Goal: Information Seeking & Learning: Learn about a topic

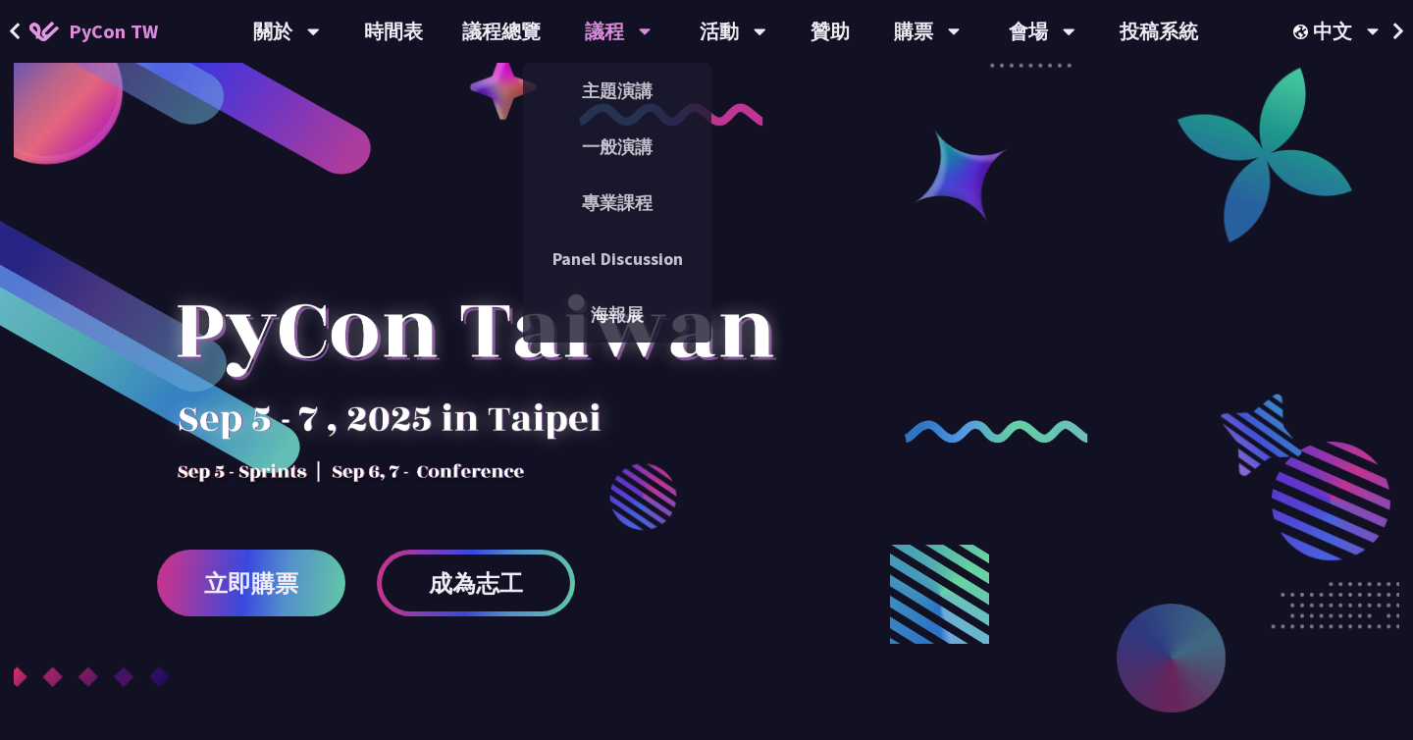
click at [320, 32] on div "議程" at bounding box center [286, 31] width 67 height 63
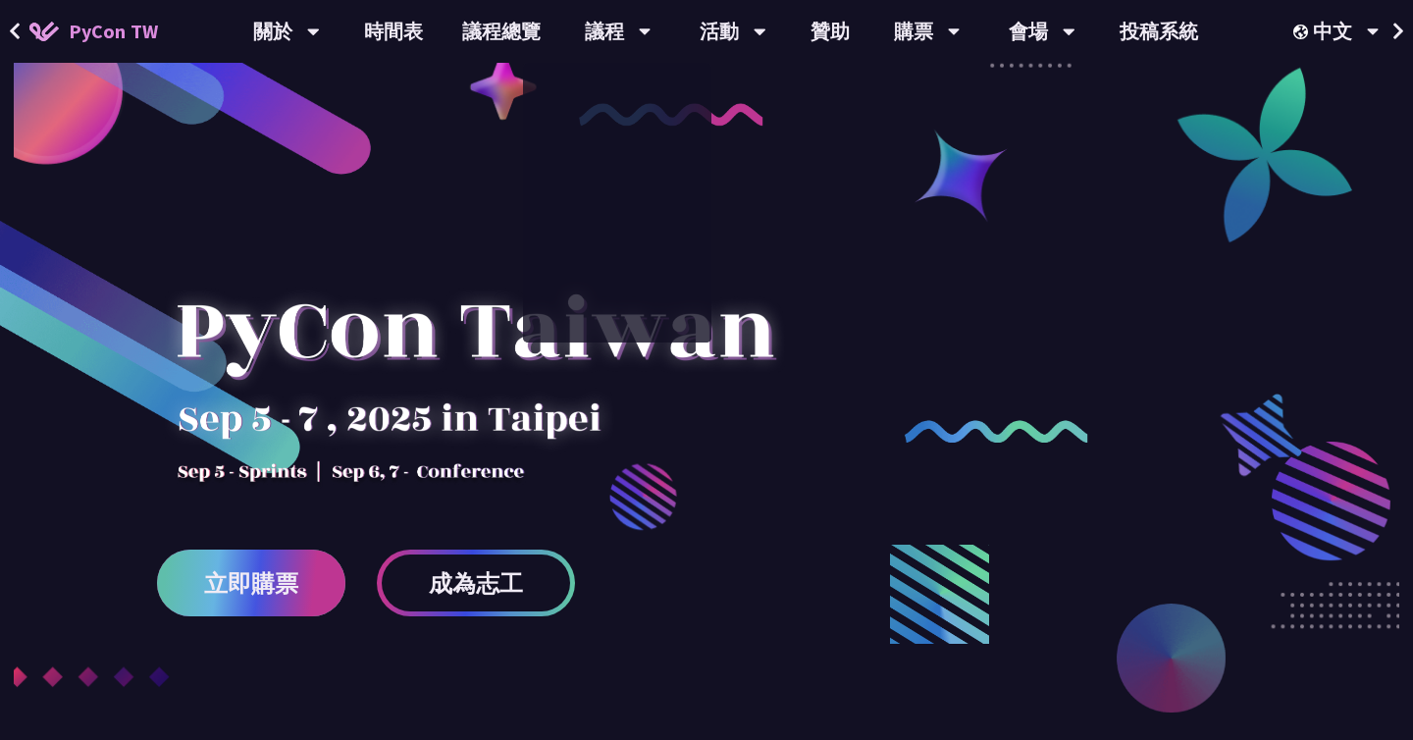
click at [248, 571] on span "立即購票" at bounding box center [251, 583] width 94 height 25
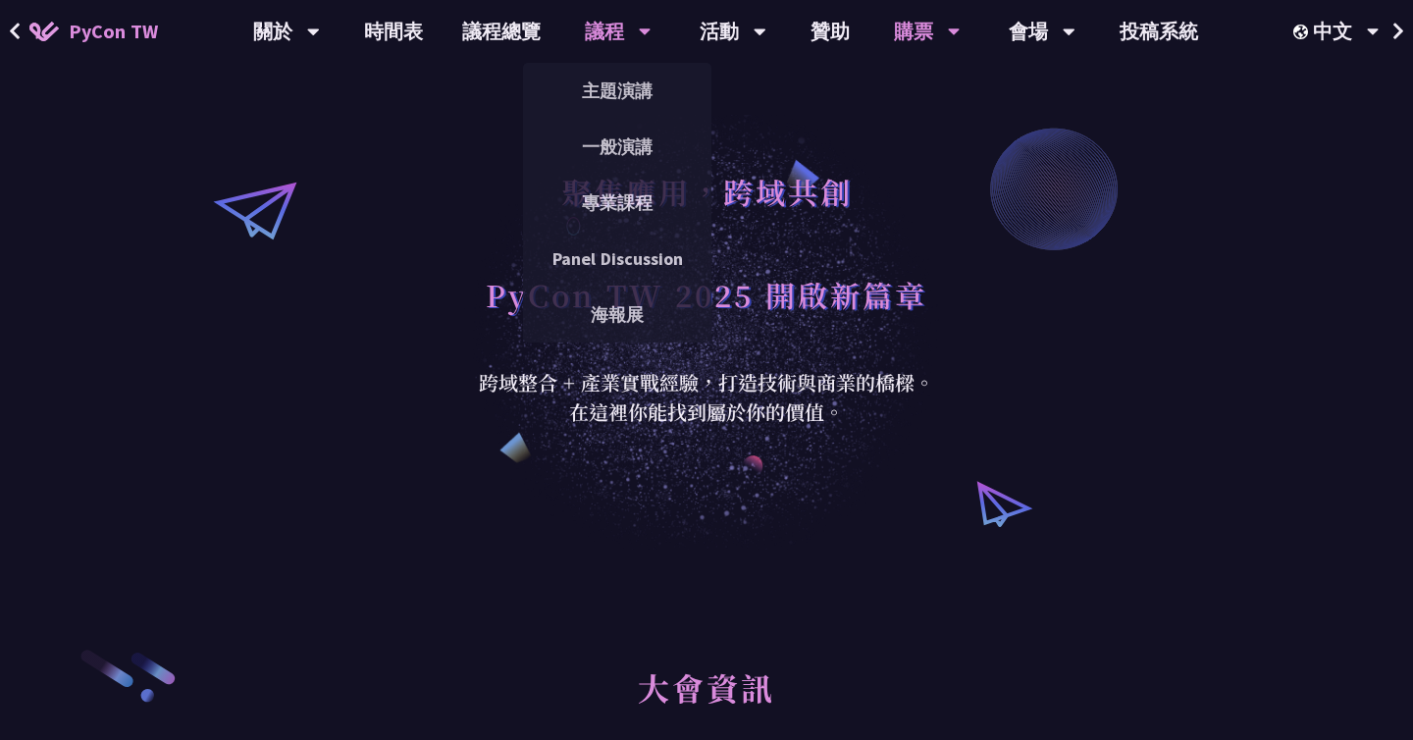
click at [320, 41] on div "議程" at bounding box center [286, 31] width 67 height 63
click at [599, 151] on link "一般演講" at bounding box center [617, 147] width 188 height 46
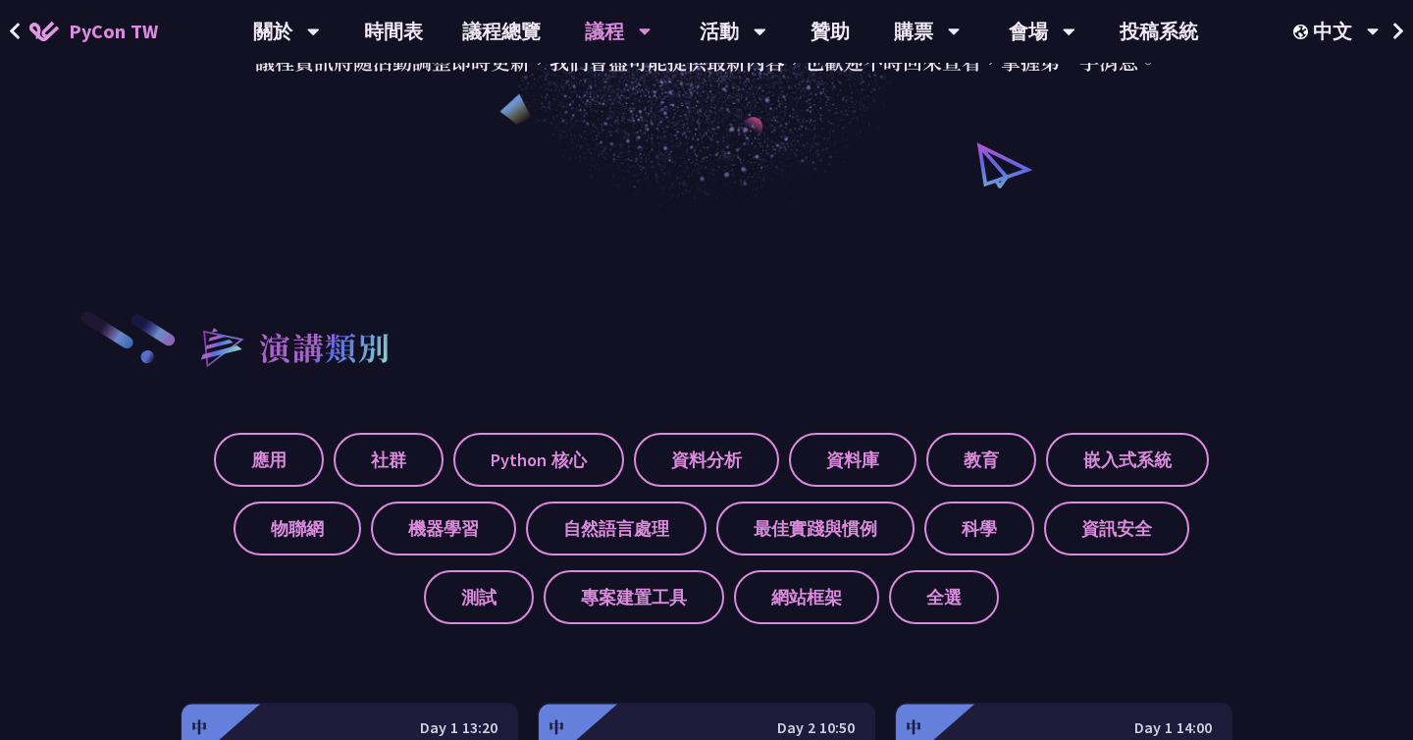
scroll to position [459, 0]
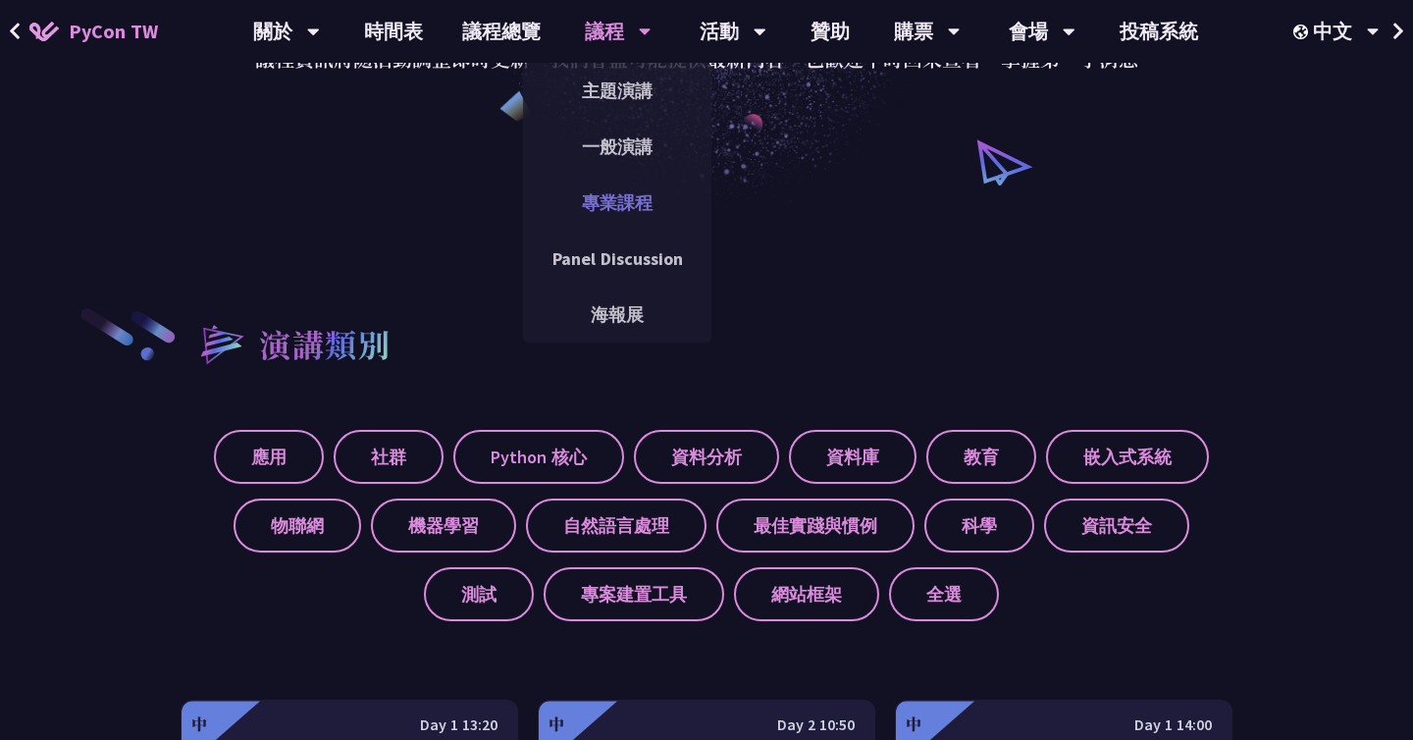
click at [597, 201] on link "專業課程" at bounding box center [617, 203] width 188 height 46
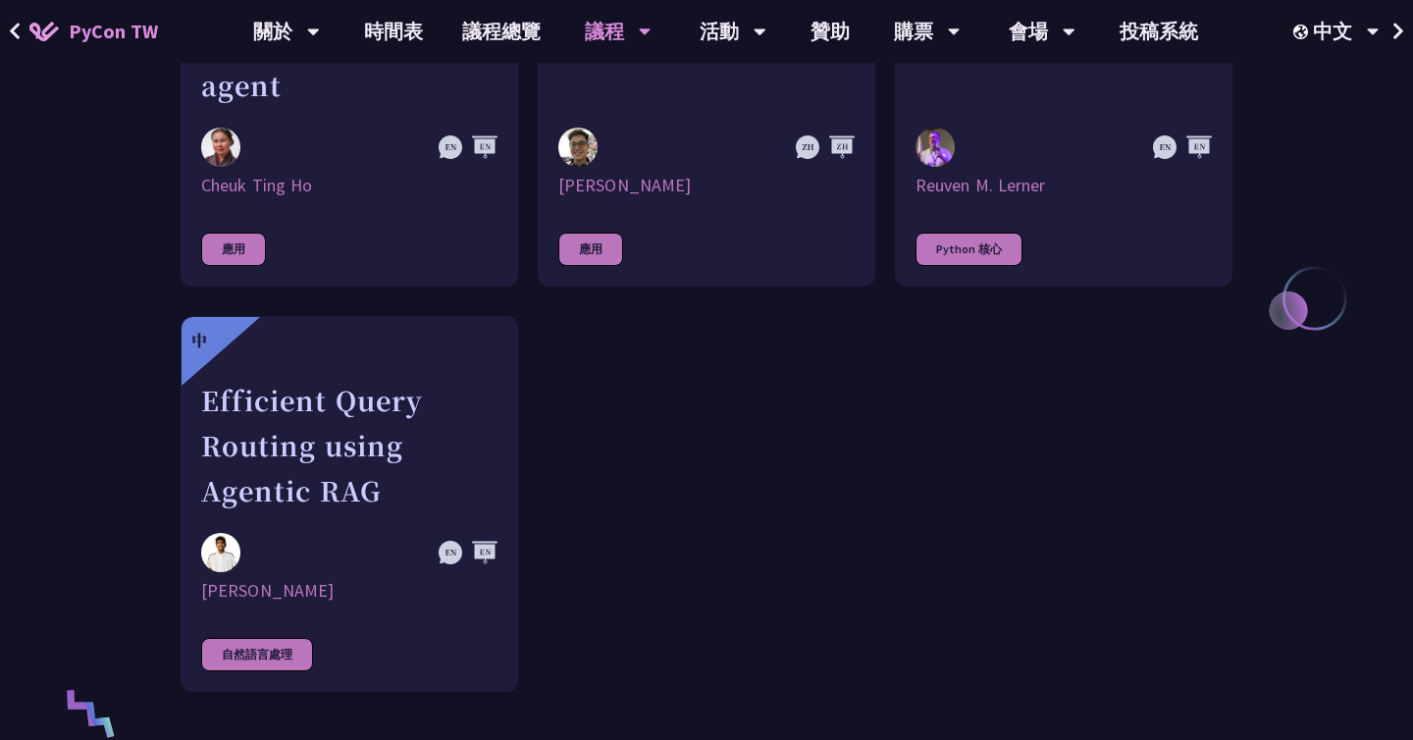
scroll to position [944, 0]
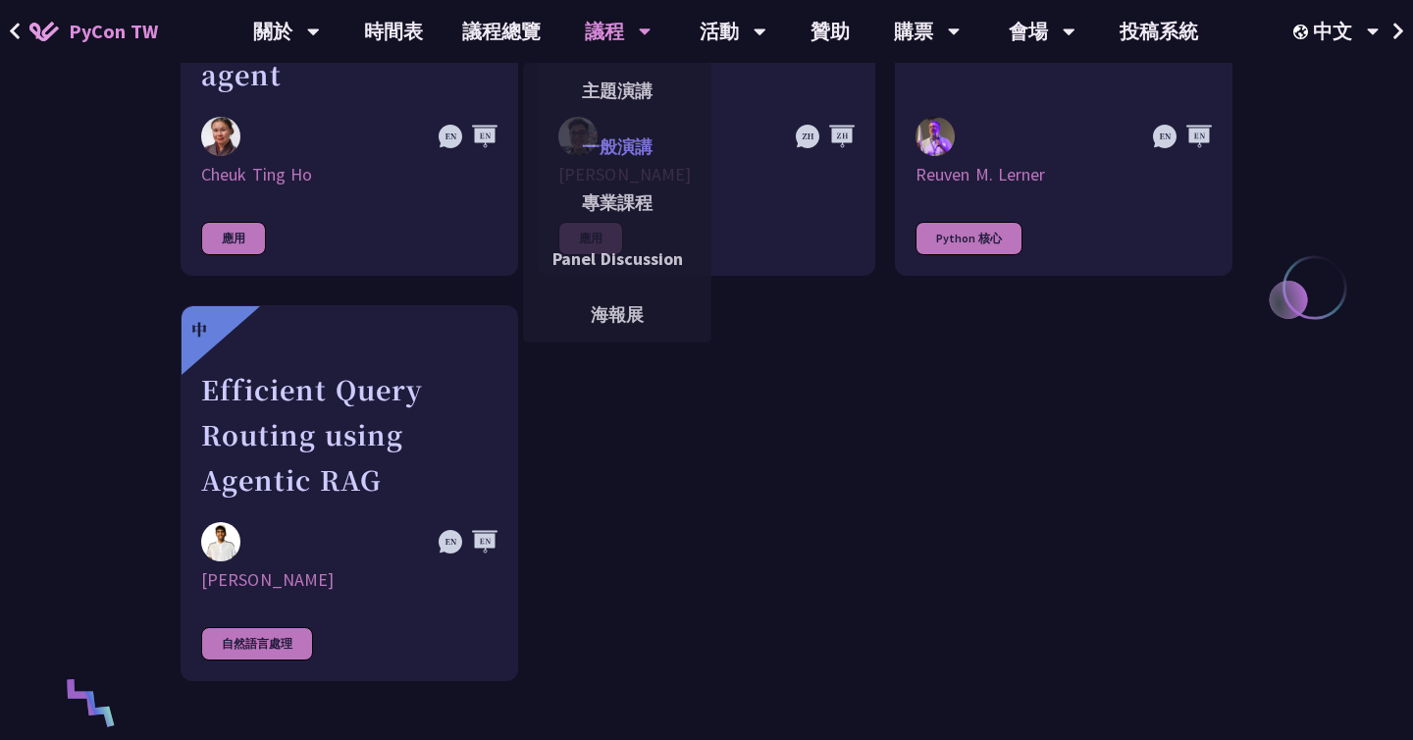
click at [605, 144] on link "一般演講" at bounding box center [617, 147] width 188 height 46
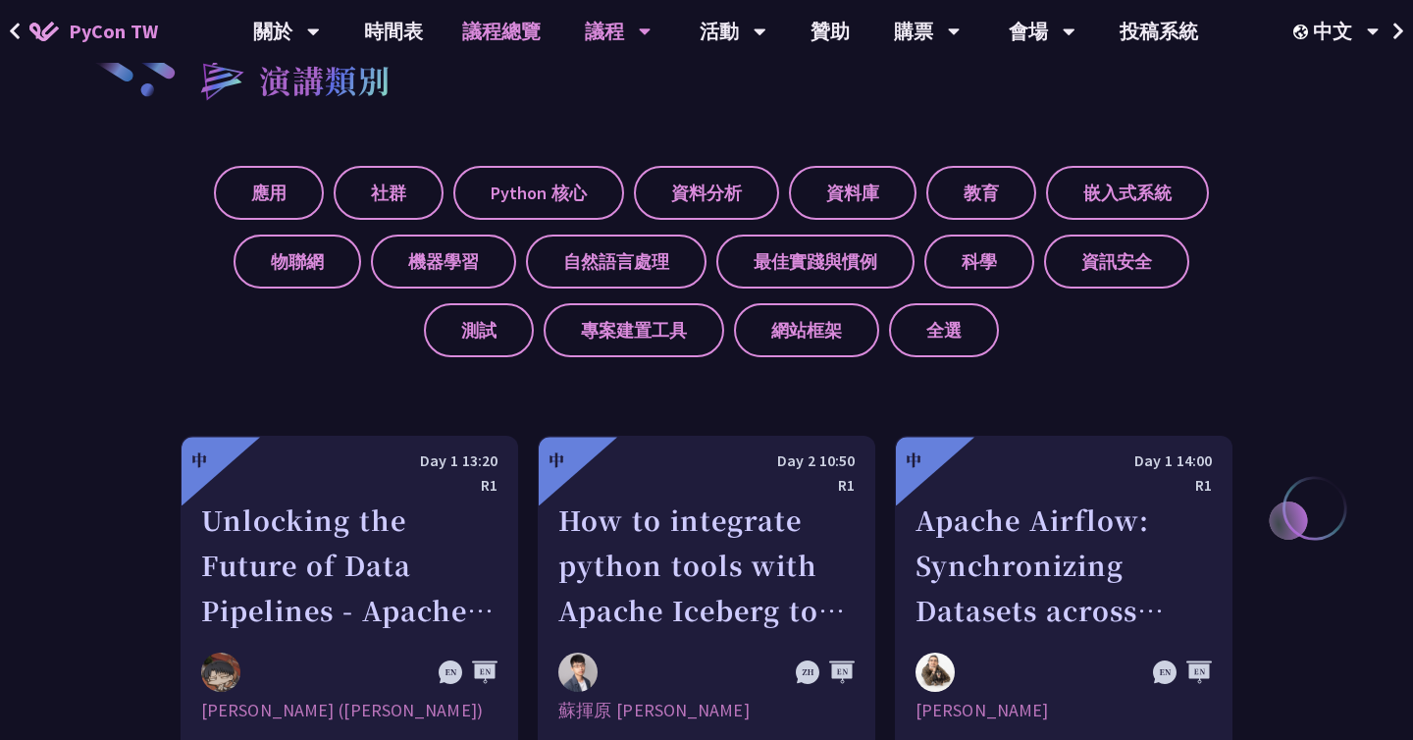
scroll to position [648, 0]
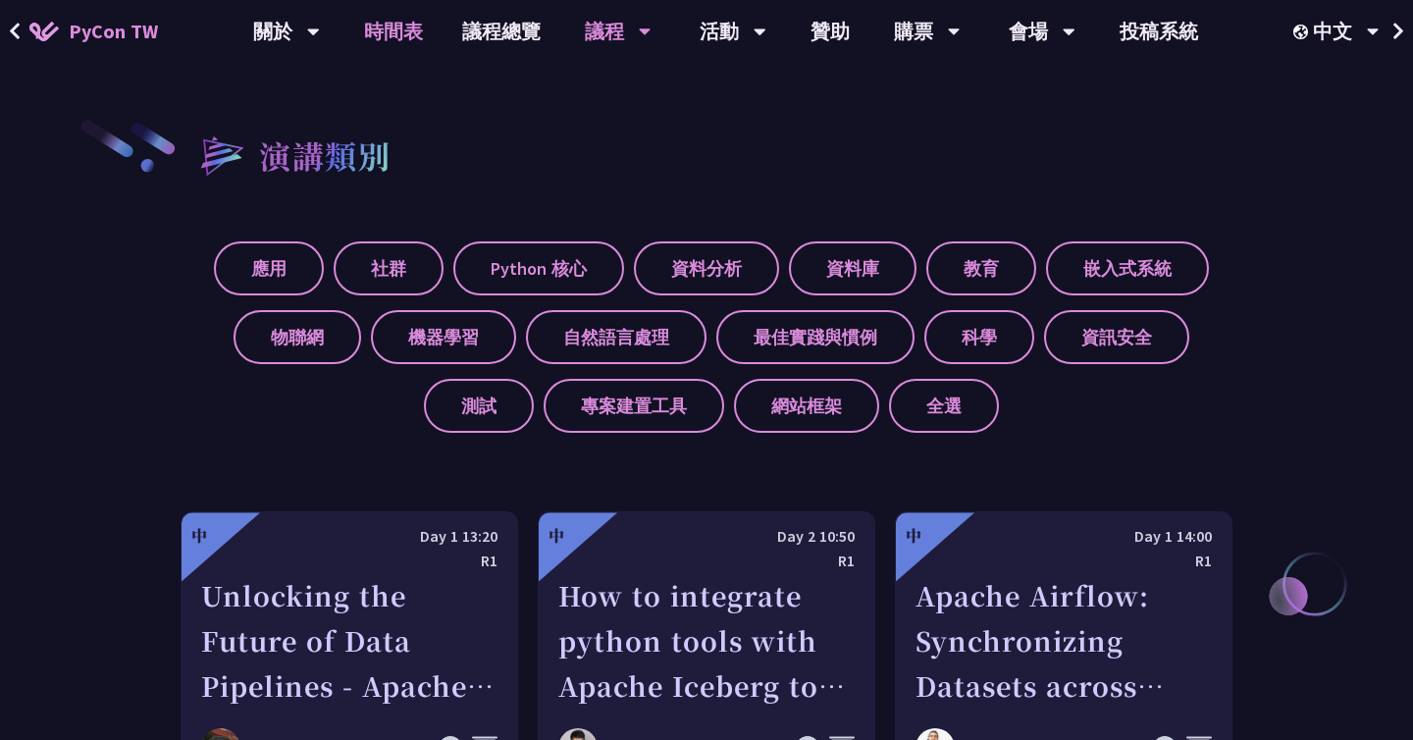
click at [401, 33] on link "時間表" at bounding box center [393, 31] width 98 height 63
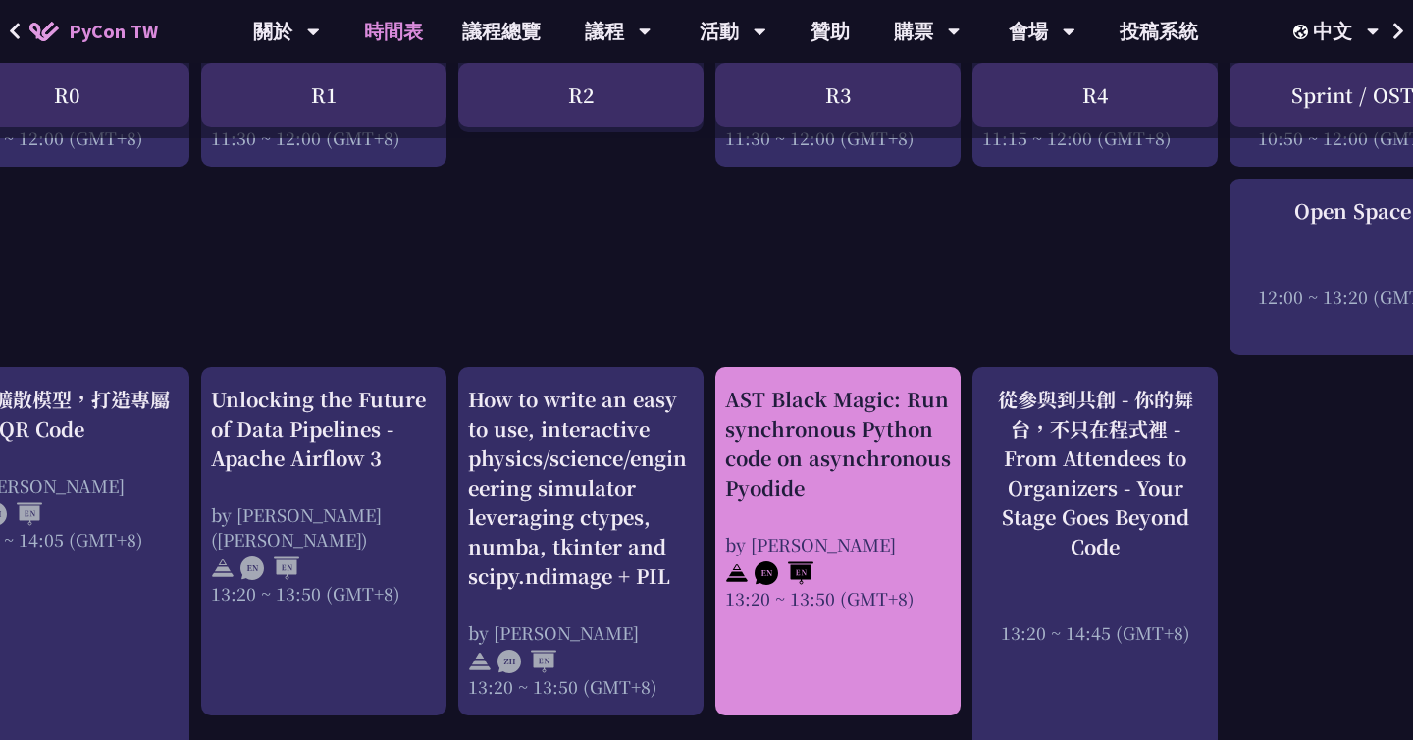
scroll to position [1336, 0]
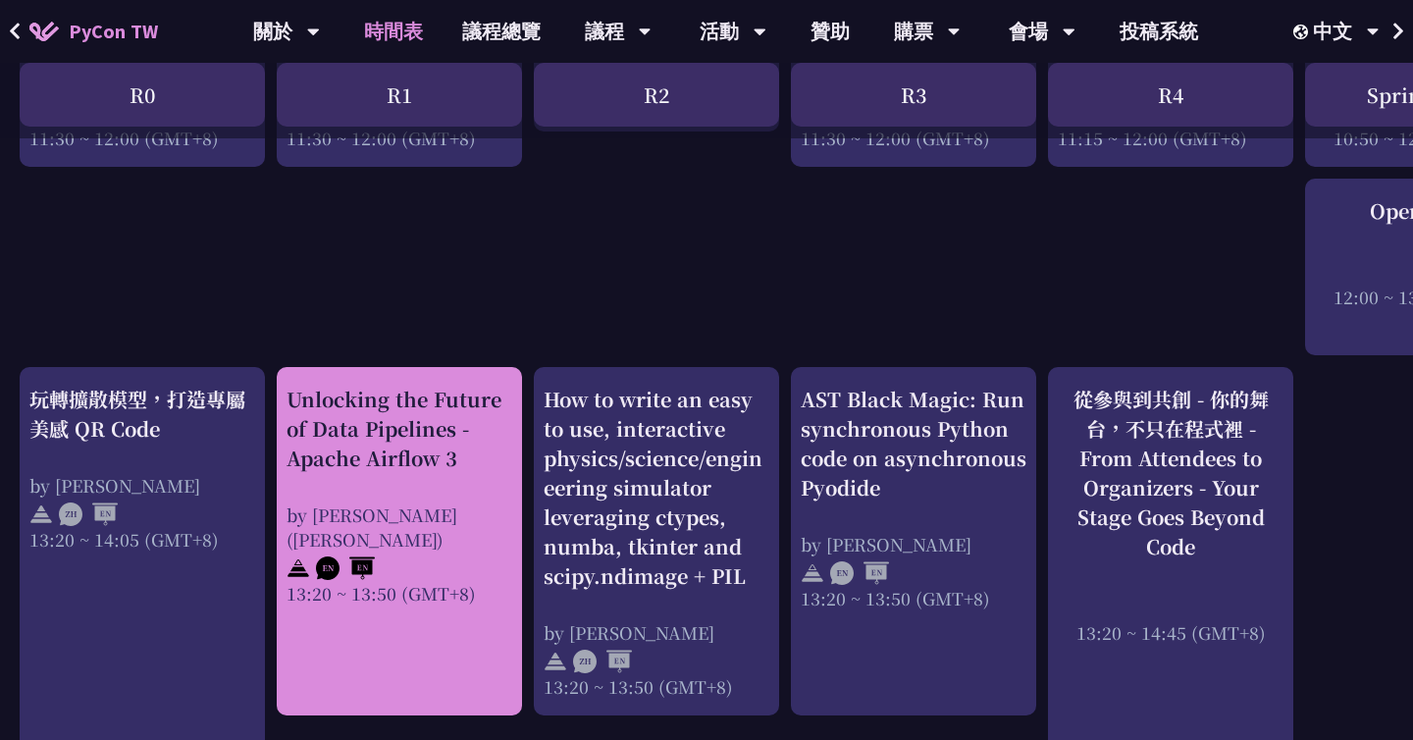
click at [479, 433] on div "Unlocking the Future of Data Pipelines - Apache Airflow 3" at bounding box center [399, 429] width 226 height 88
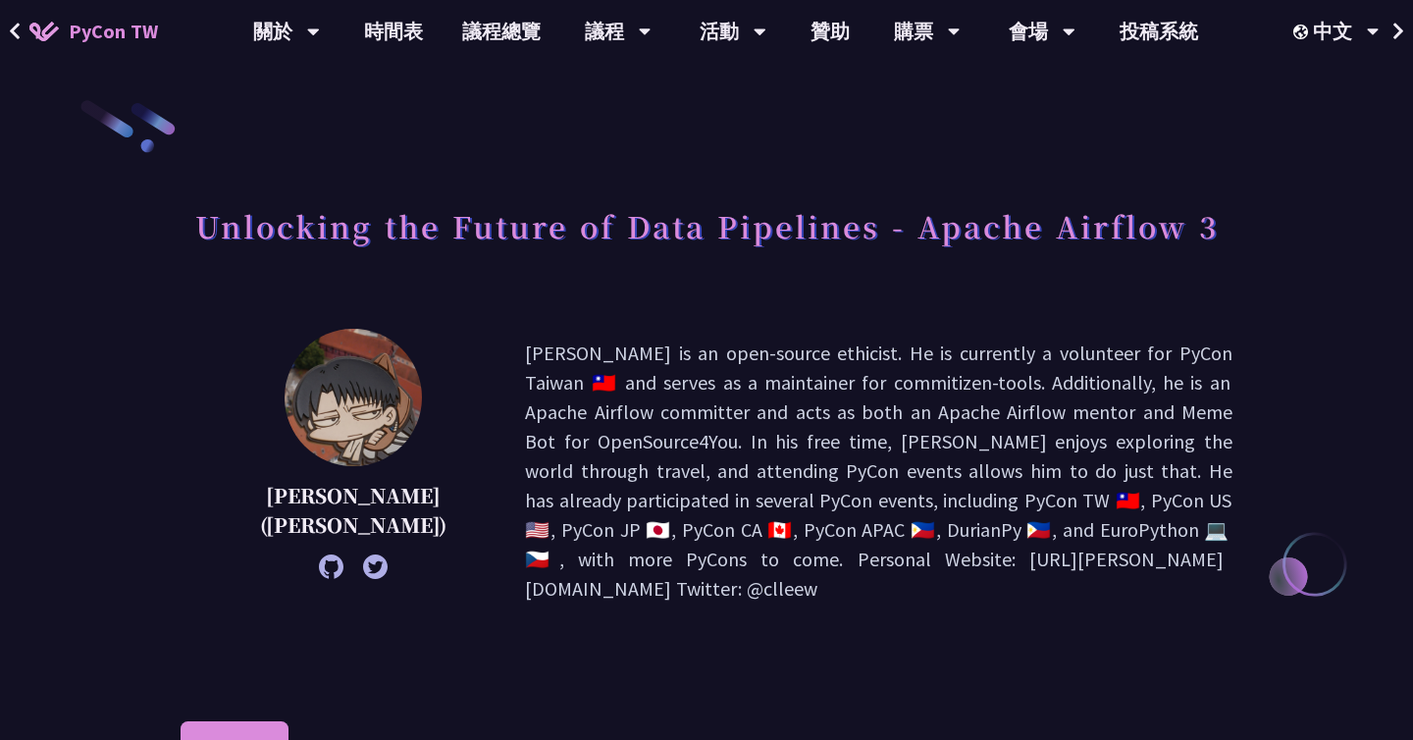
click at [17, 34] on icon at bounding box center [15, 31] width 10 height 17
click at [13, 22] on icon at bounding box center [15, 32] width 13 height 20
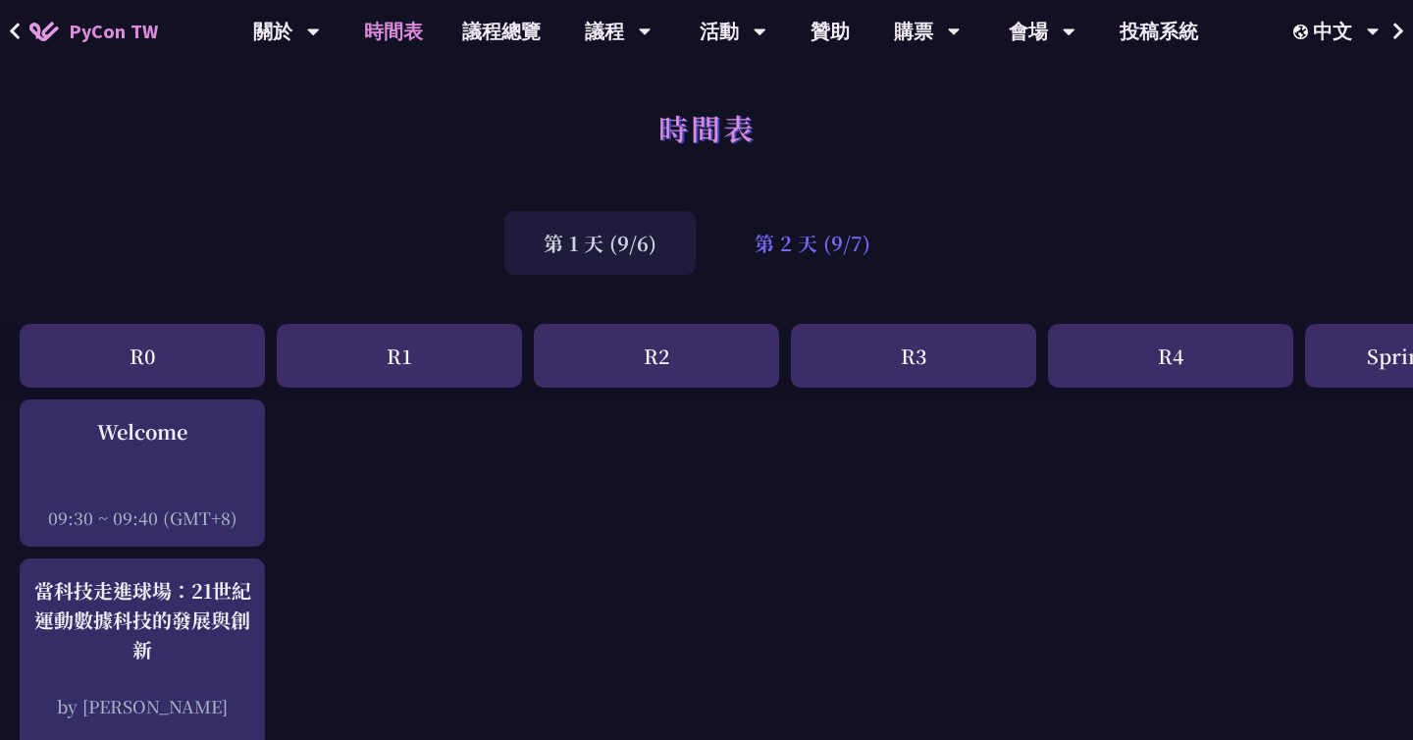
click at [742, 242] on div "第 2 天 (9/7)" at bounding box center [812, 243] width 194 height 64
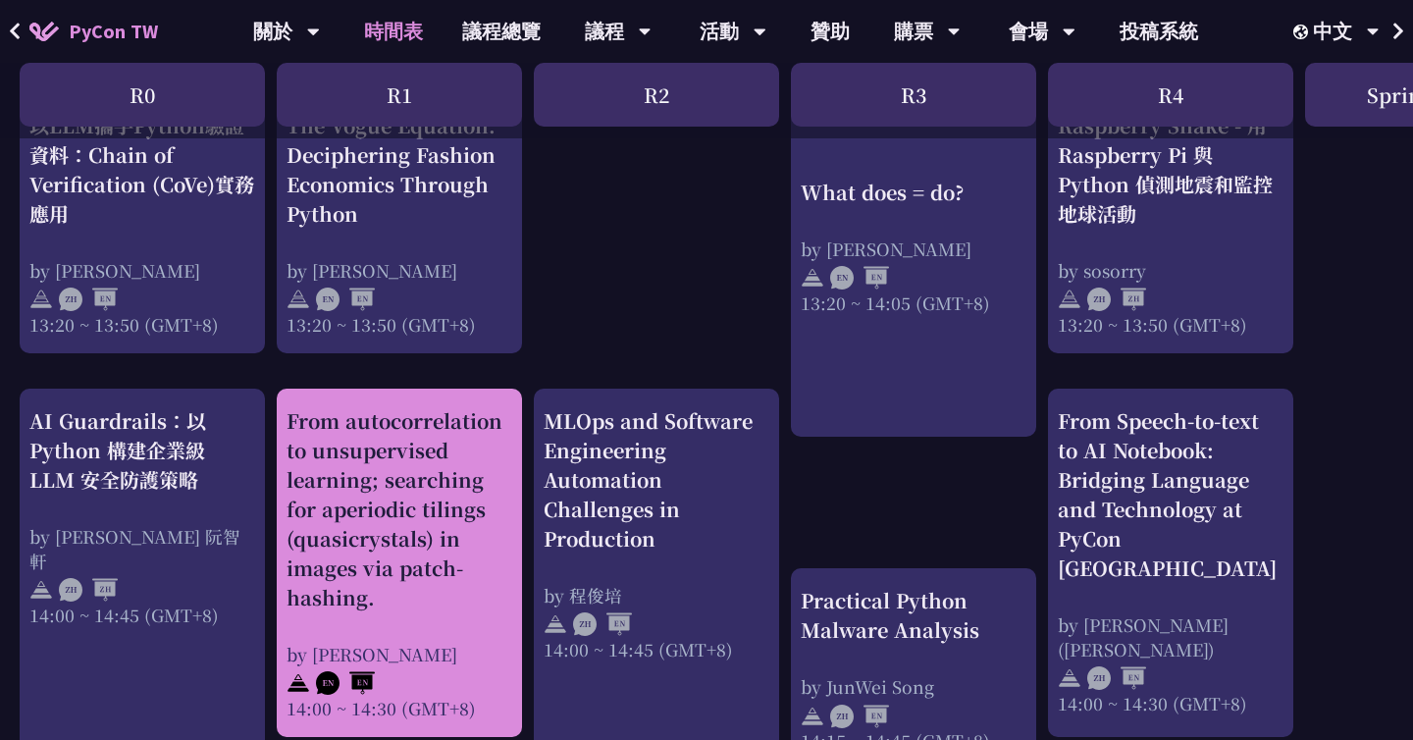
scroll to position [1810, 0]
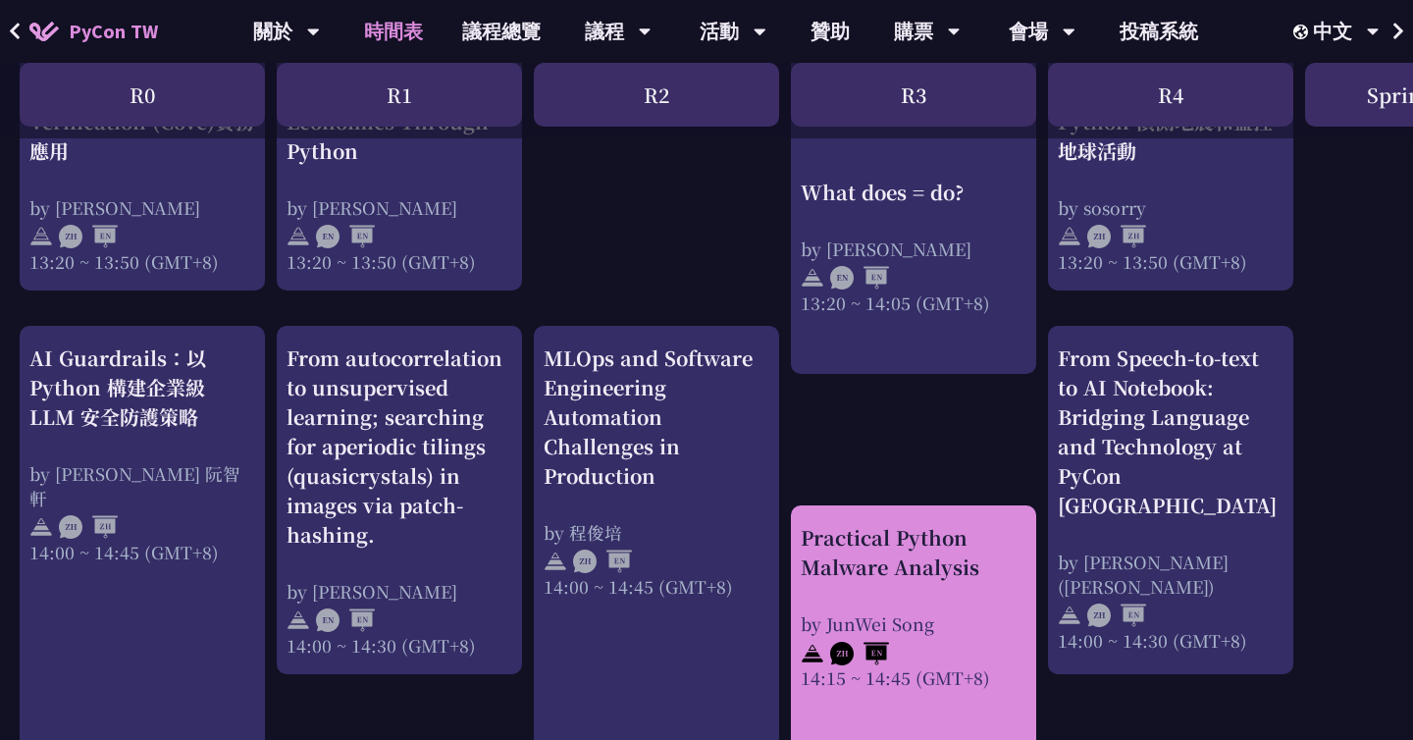
click at [873, 581] on div "Practical Python Malware Analysis" at bounding box center [914, 552] width 226 height 59
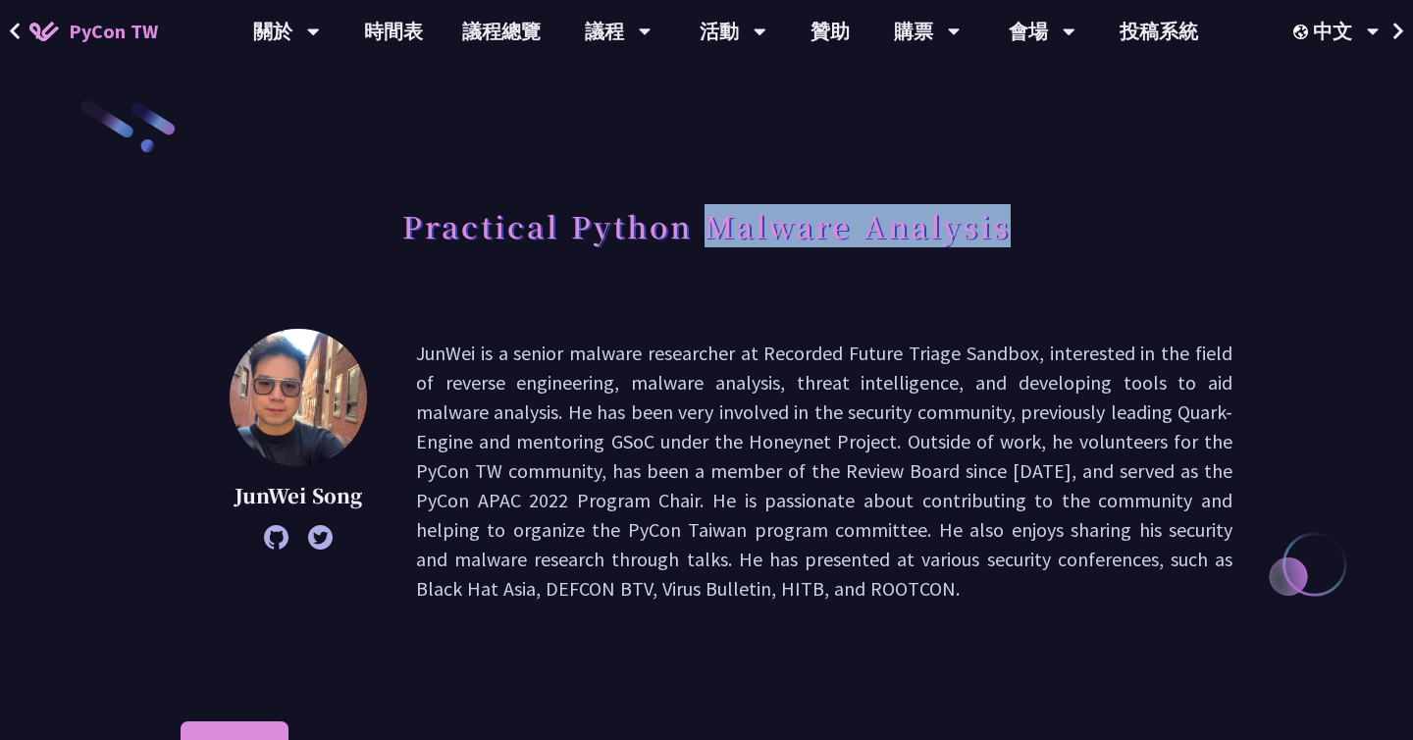
drag, startPoint x: 714, startPoint y: 227, endPoint x: 1001, endPoint y: 227, distance: 286.5
click at [1001, 227] on h1 "Practical Python Malware Analysis" at bounding box center [706, 225] width 608 height 59
copy h1 "Malware Analysi"
click at [397, 31] on link "時間表" at bounding box center [393, 31] width 98 height 63
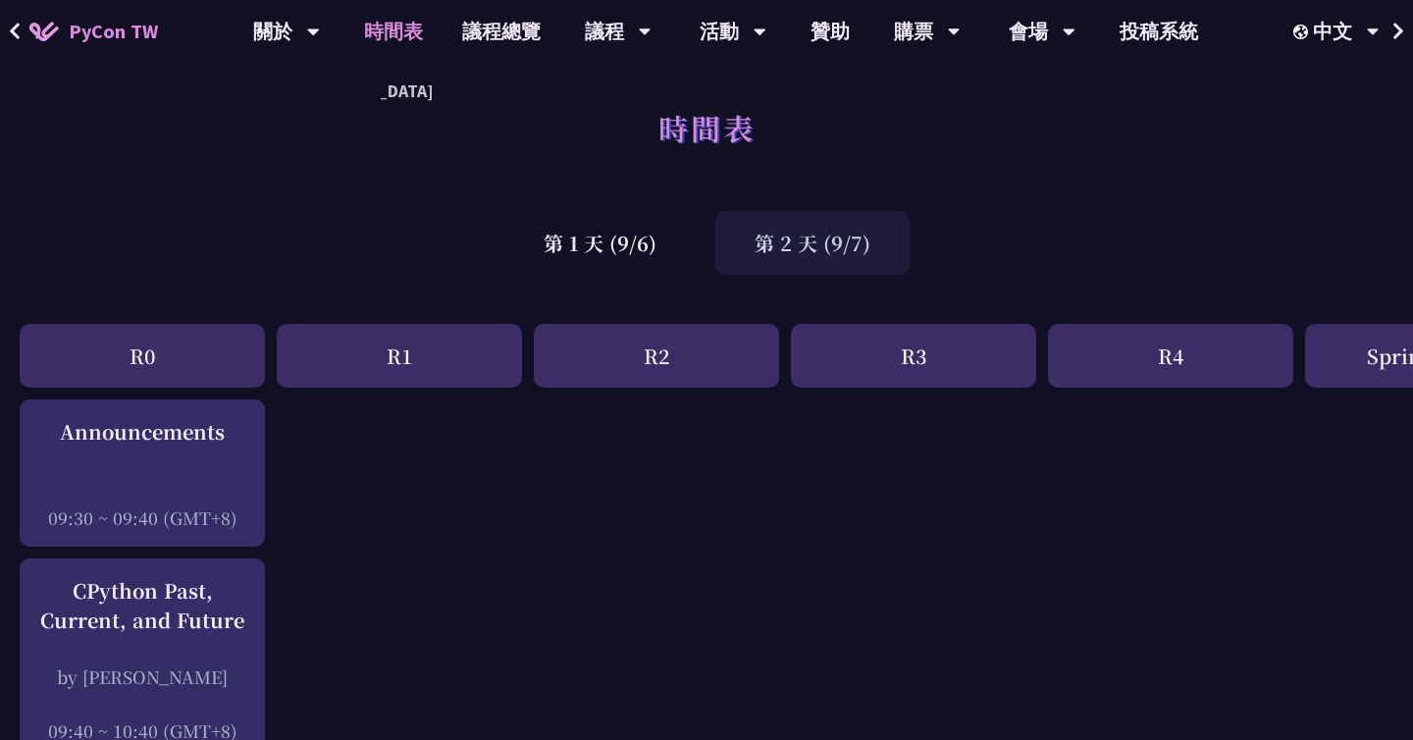
click at [124, 35] on span "PyCon TW" at bounding box center [113, 31] width 89 height 29
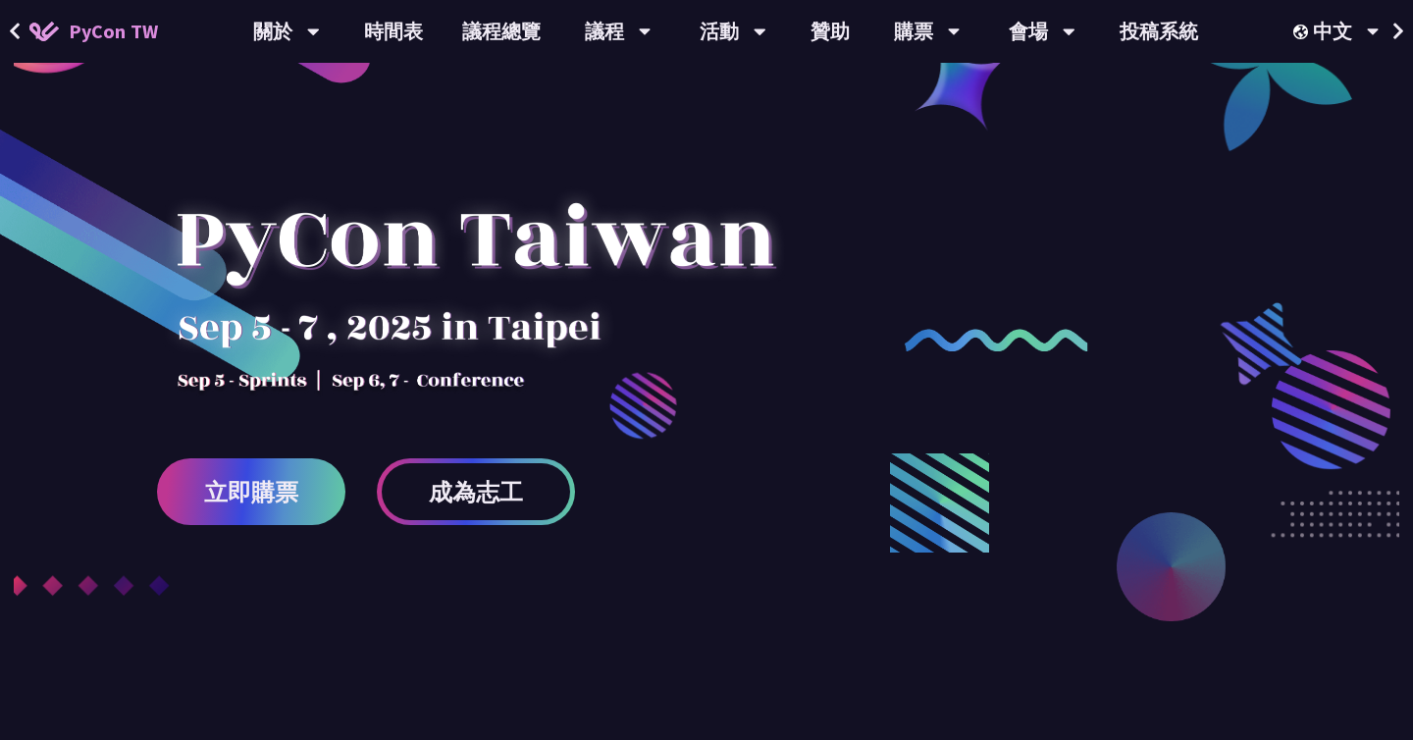
scroll to position [138, 0]
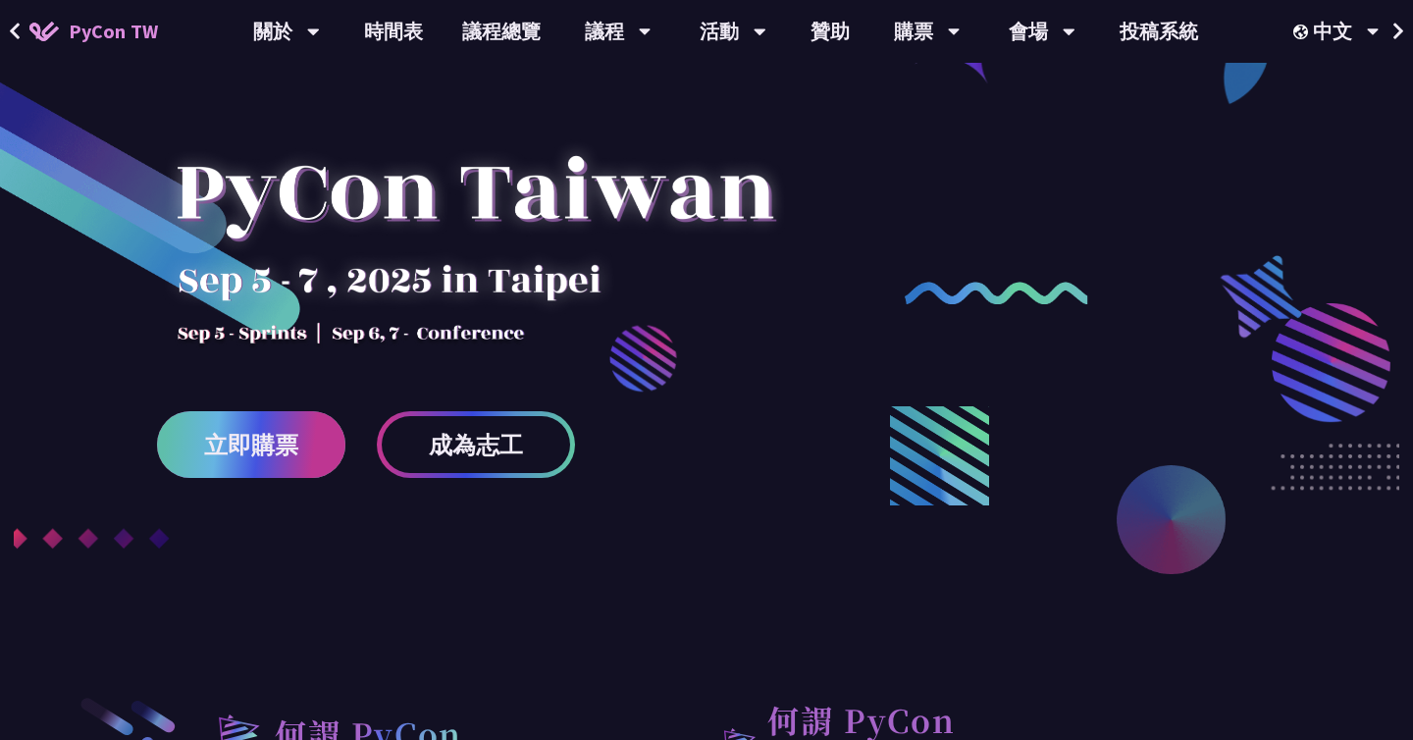
click at [275, 433] on span "立即購票" at bounding box center [251, 445] width 94 height 25
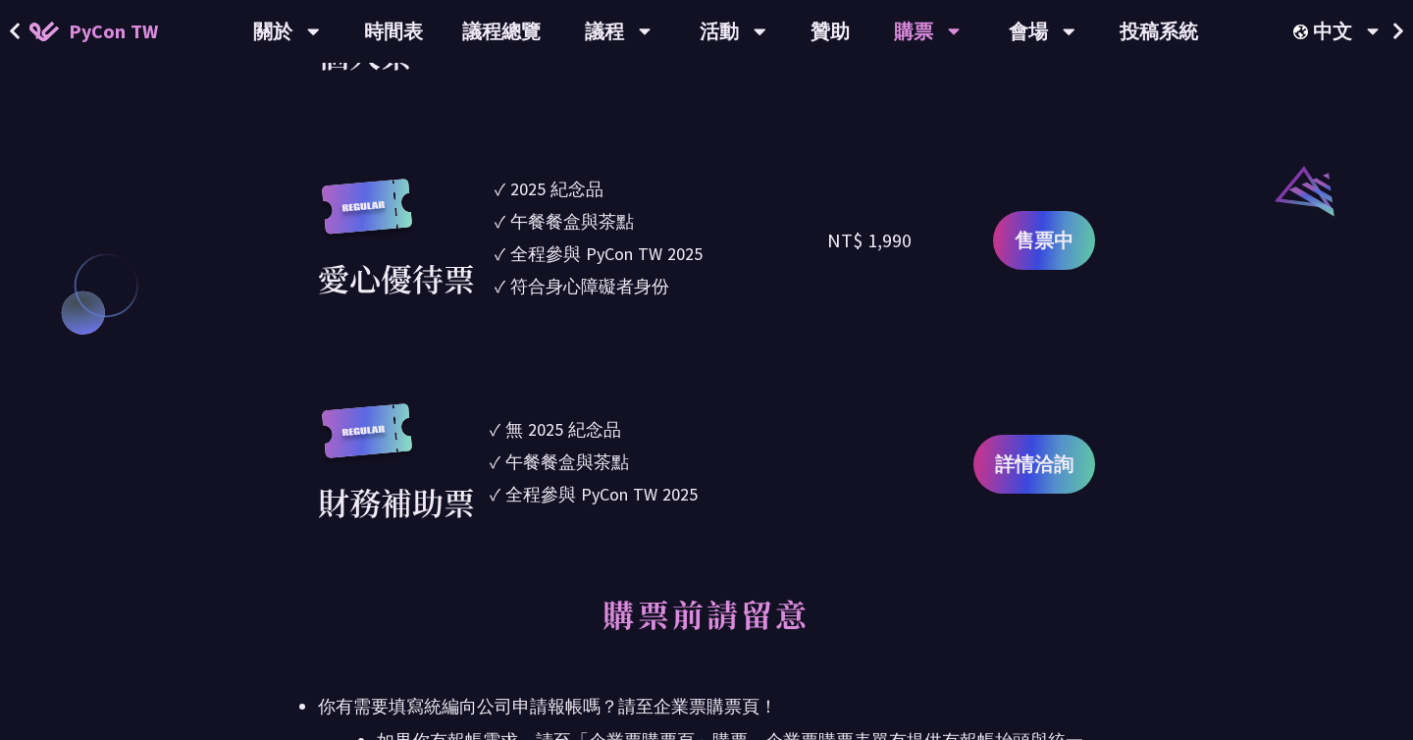
scroll to position [2088, 0]
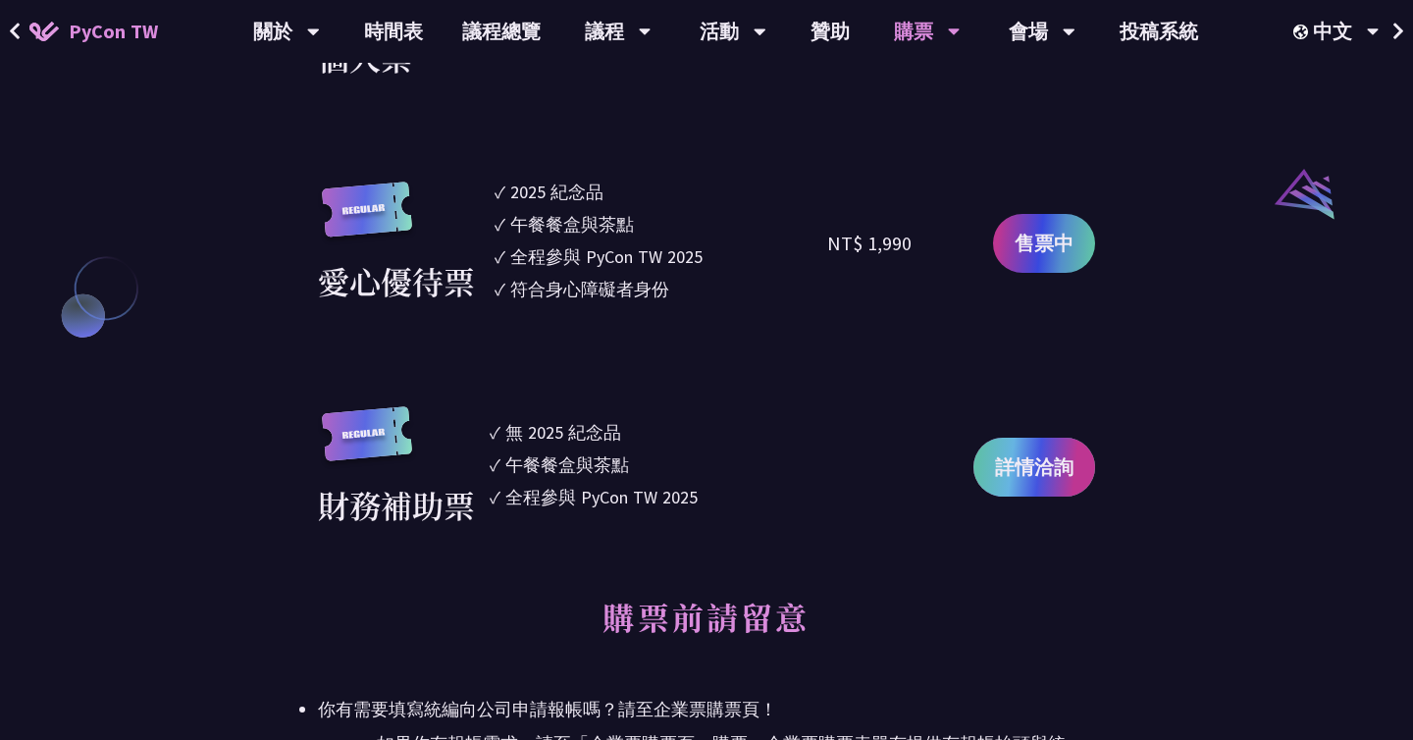
click at [1045, 446] on link "詳情洽詢" at bounding box center [1034, 467] width 122 height 59
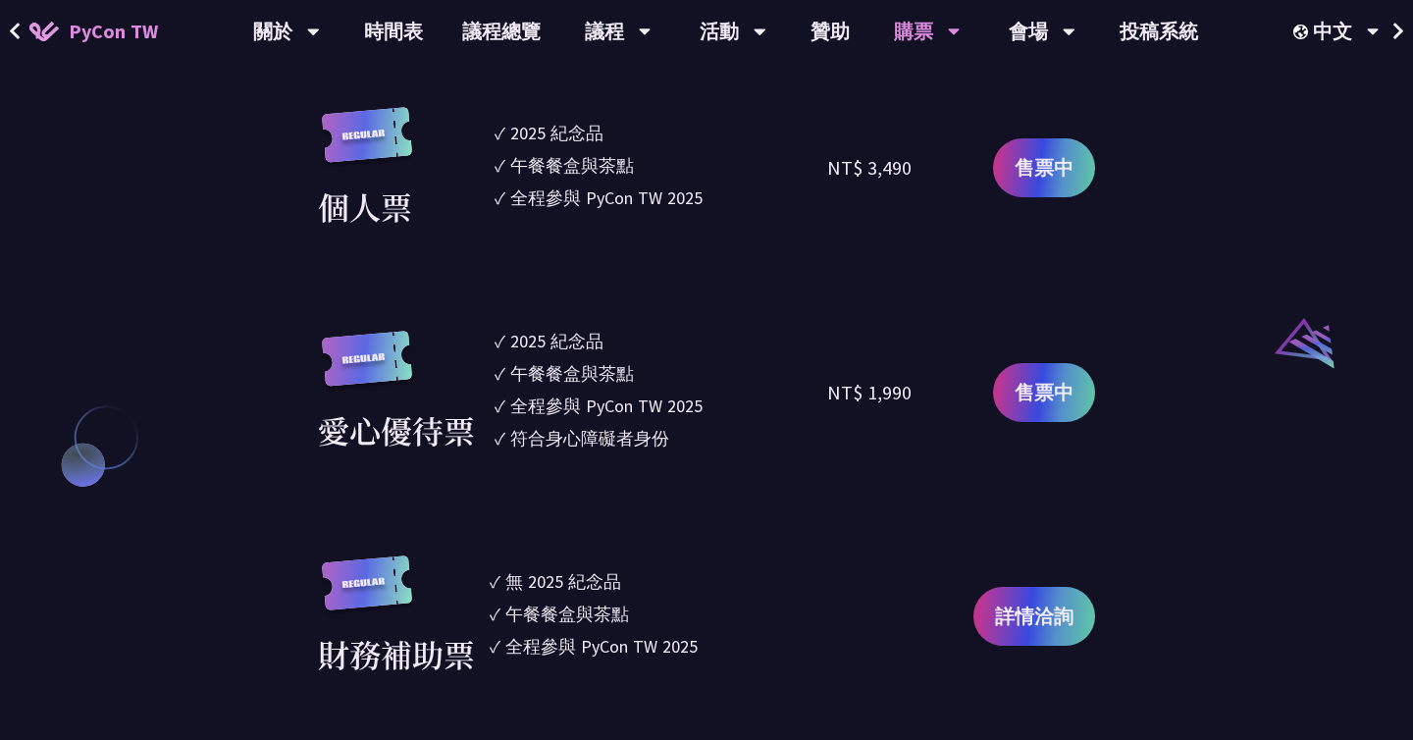
scroll to position [1942, 0]
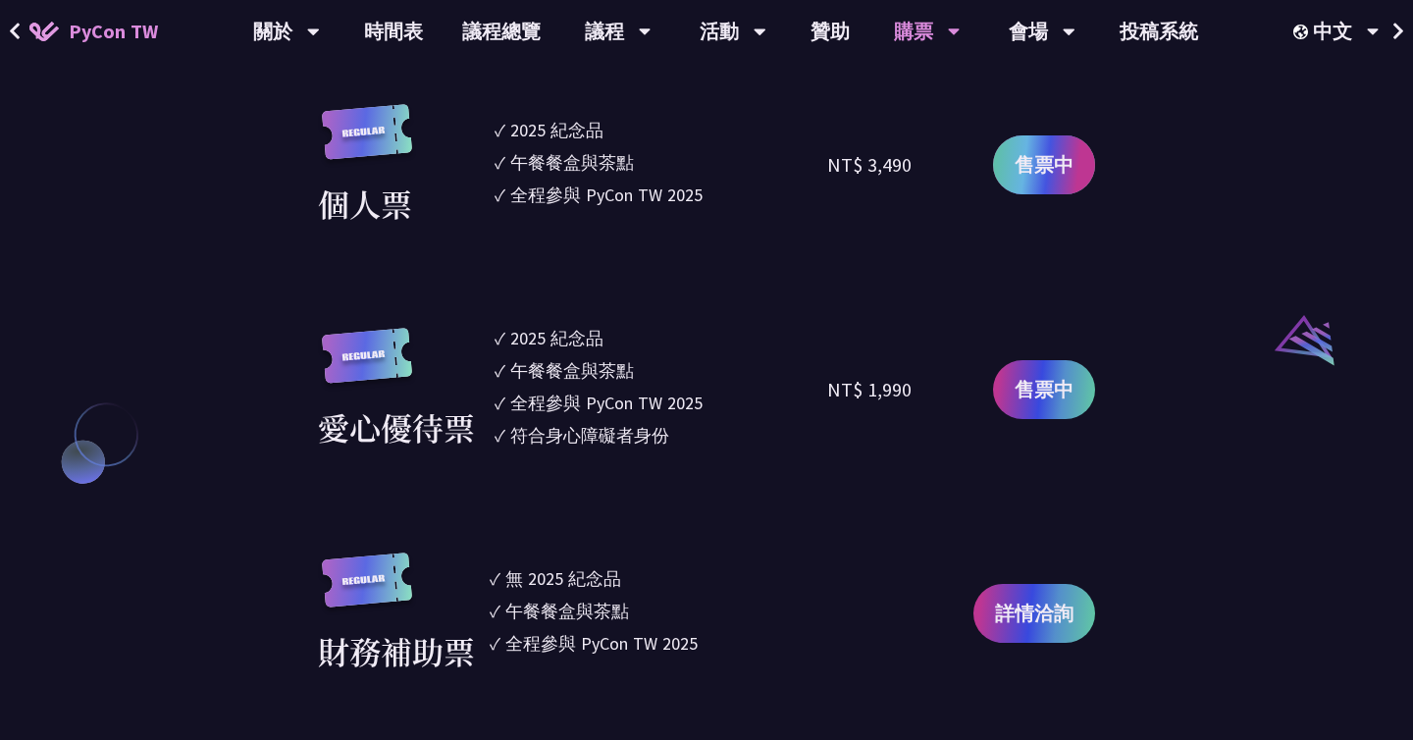
click at [1030, 164] on span "售票中" at bounding box center [1043, 164] width 59 height 29
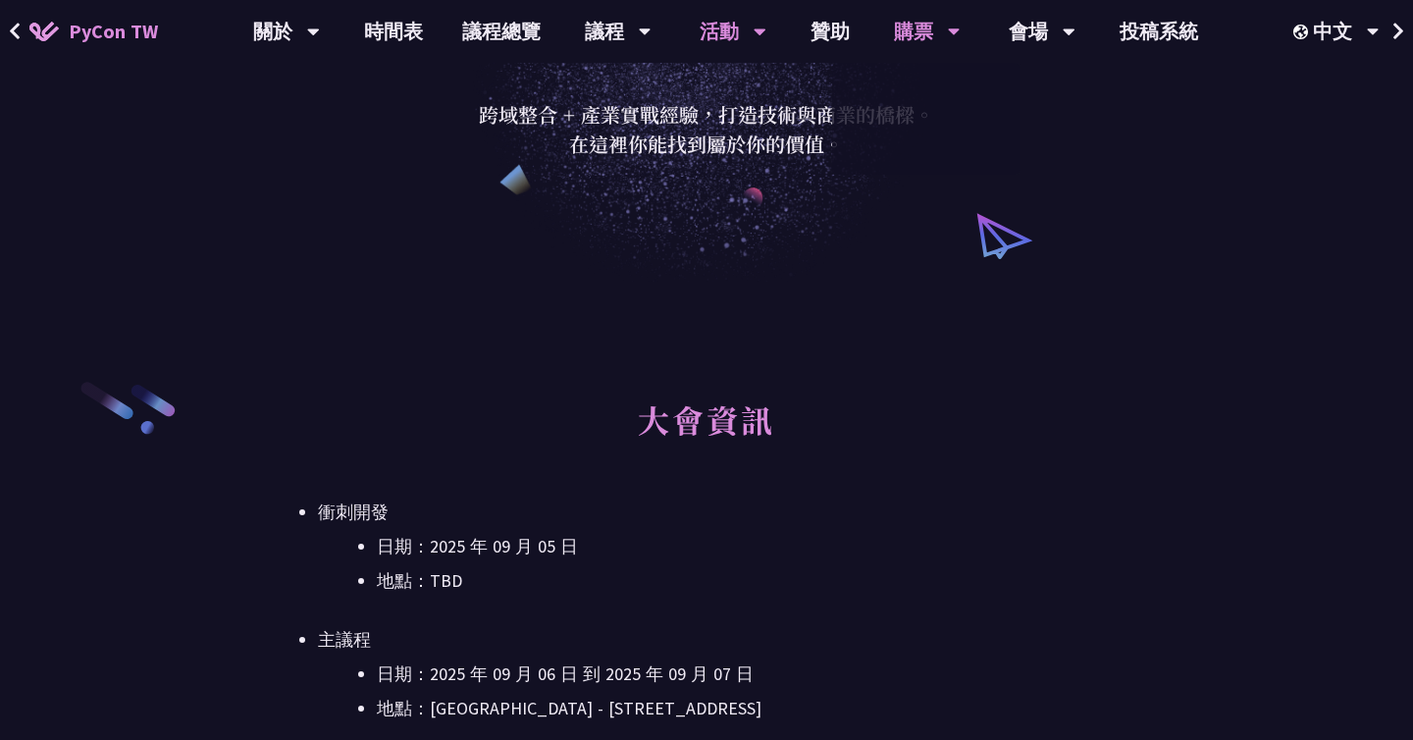
scroll to position [0, 0]
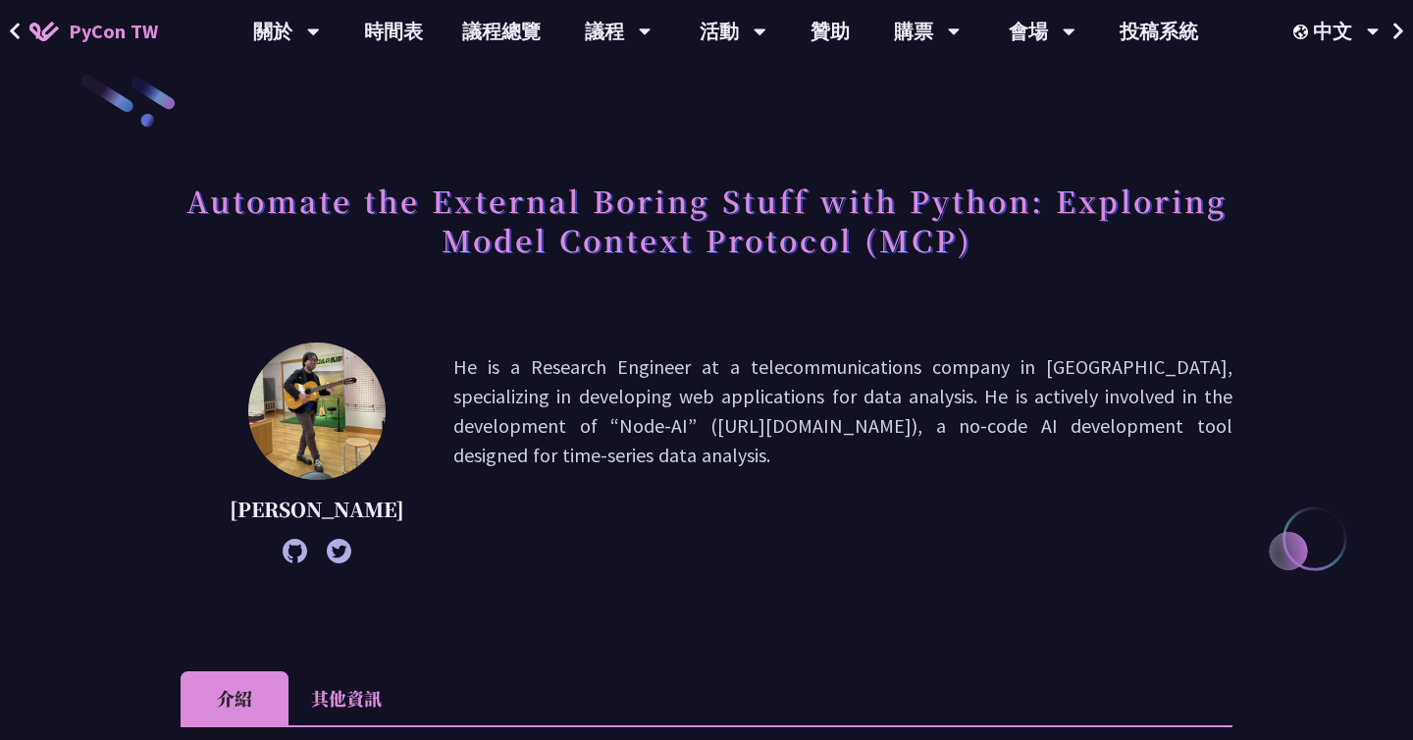
scroll to position [41, 0]
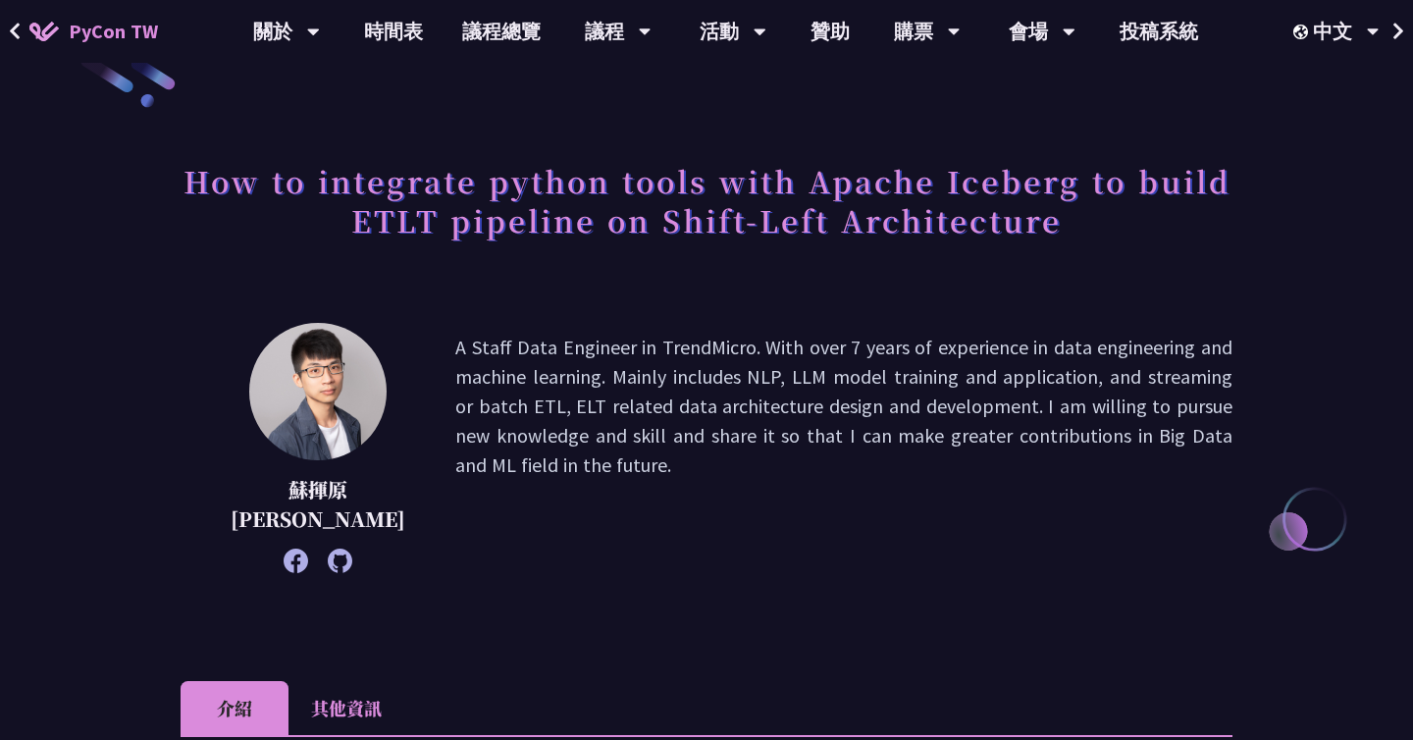
scroll to position [46, 0]
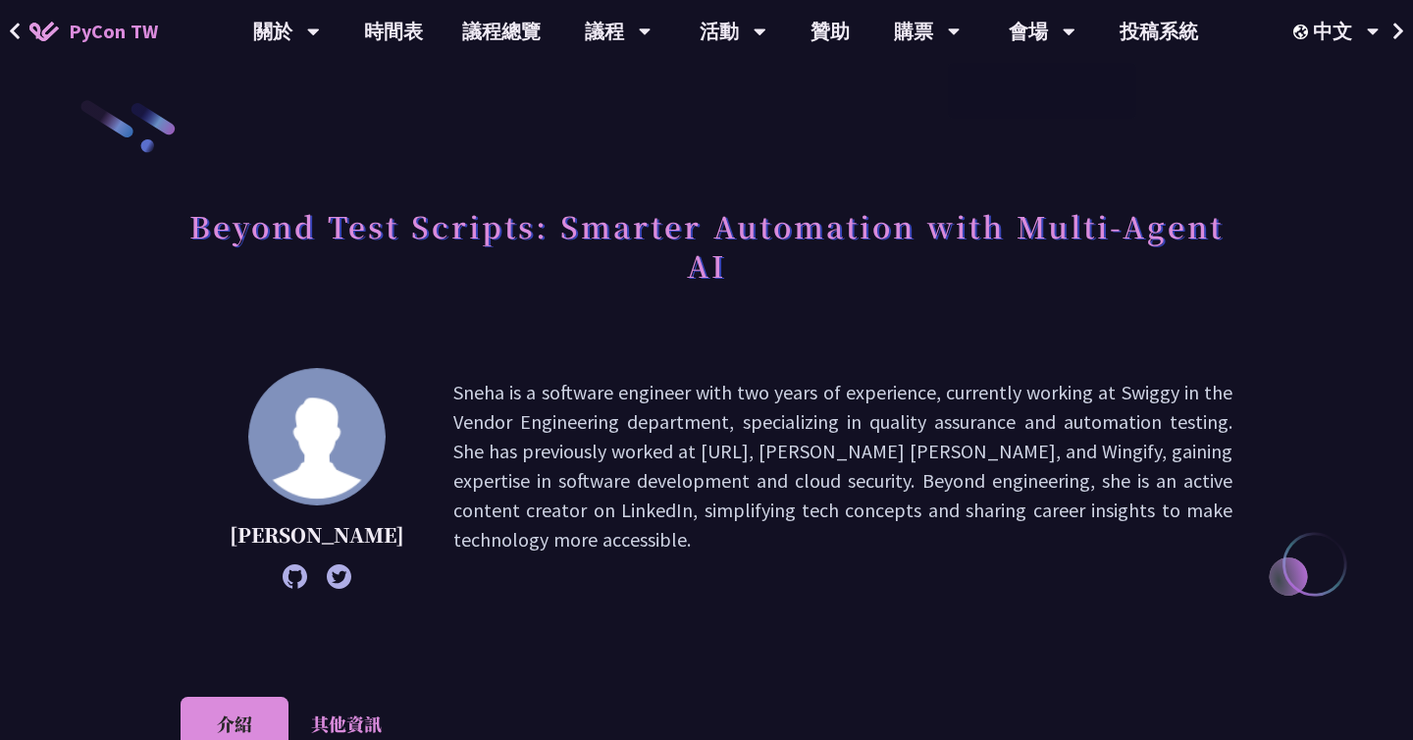
scroll to position [18, 0]
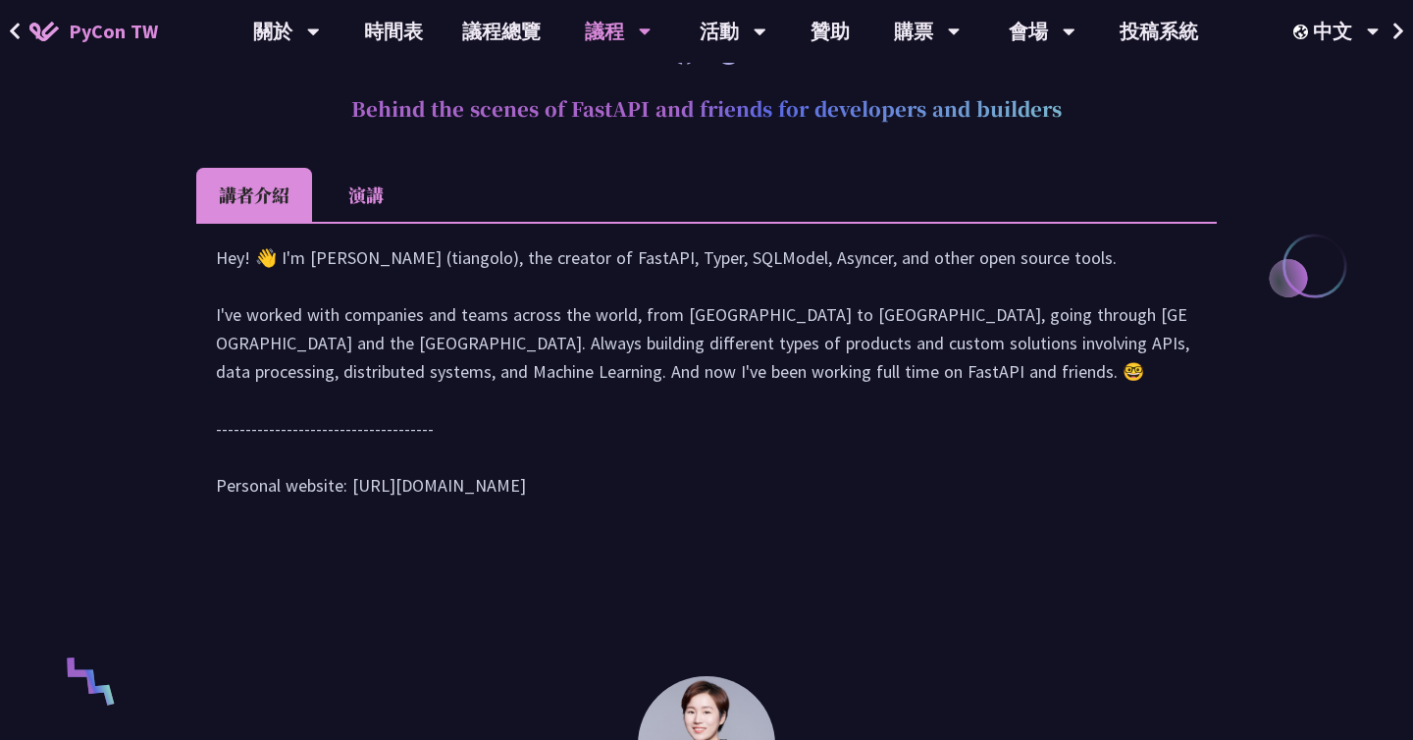
scroll to position [732, 0]
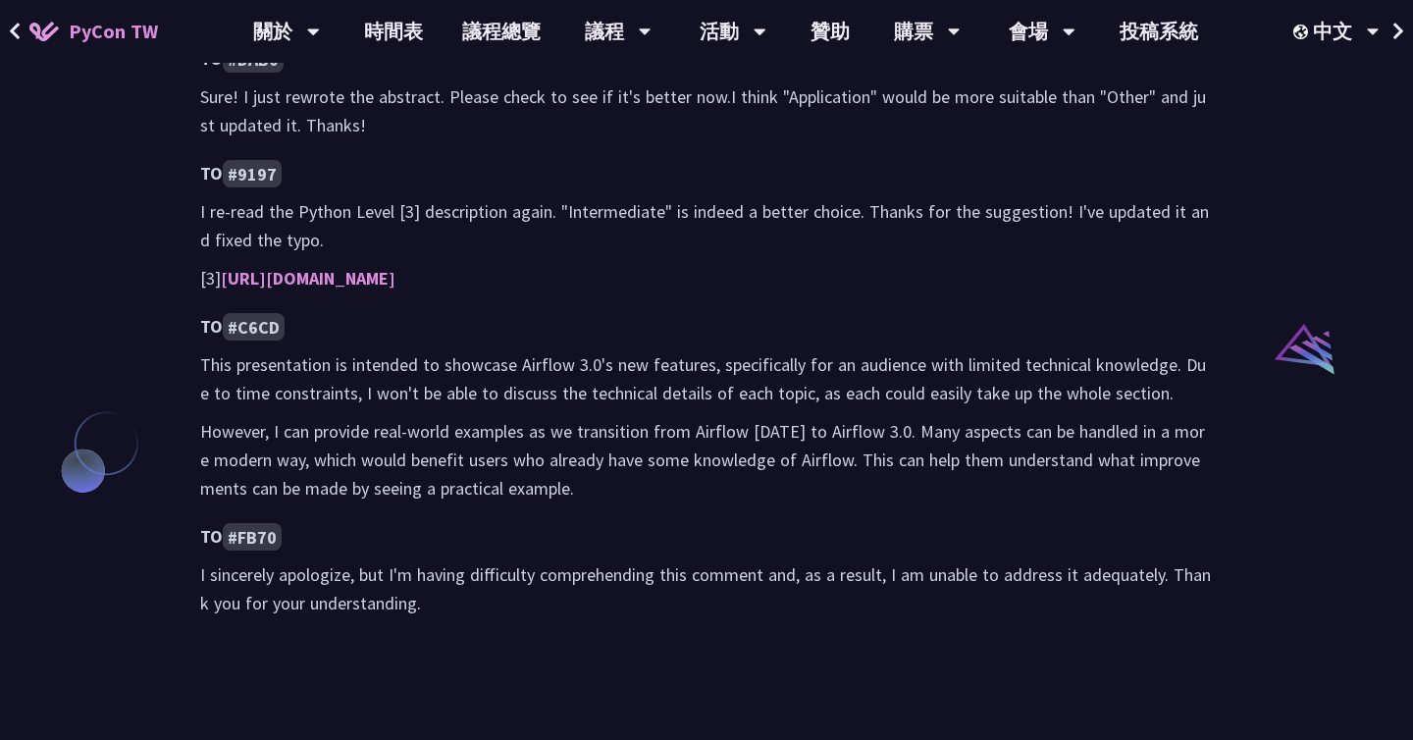
scroll to position [1421, 0]
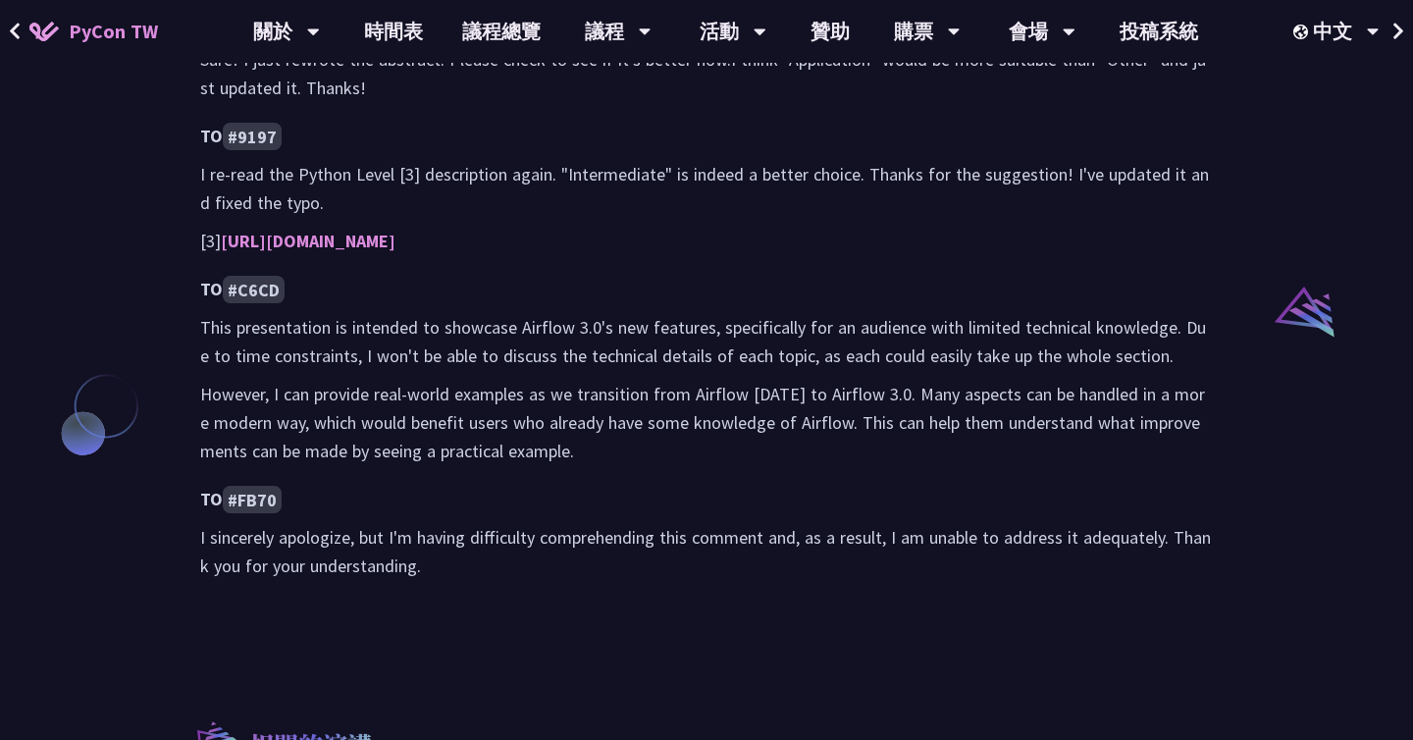
click at [244, 276] on code "#C6CD" at bounding box center [254, 289] width 62 height 27
click at [261, 276] on code "#C6CD" at bounding box center [254, 289] width 62 height 27
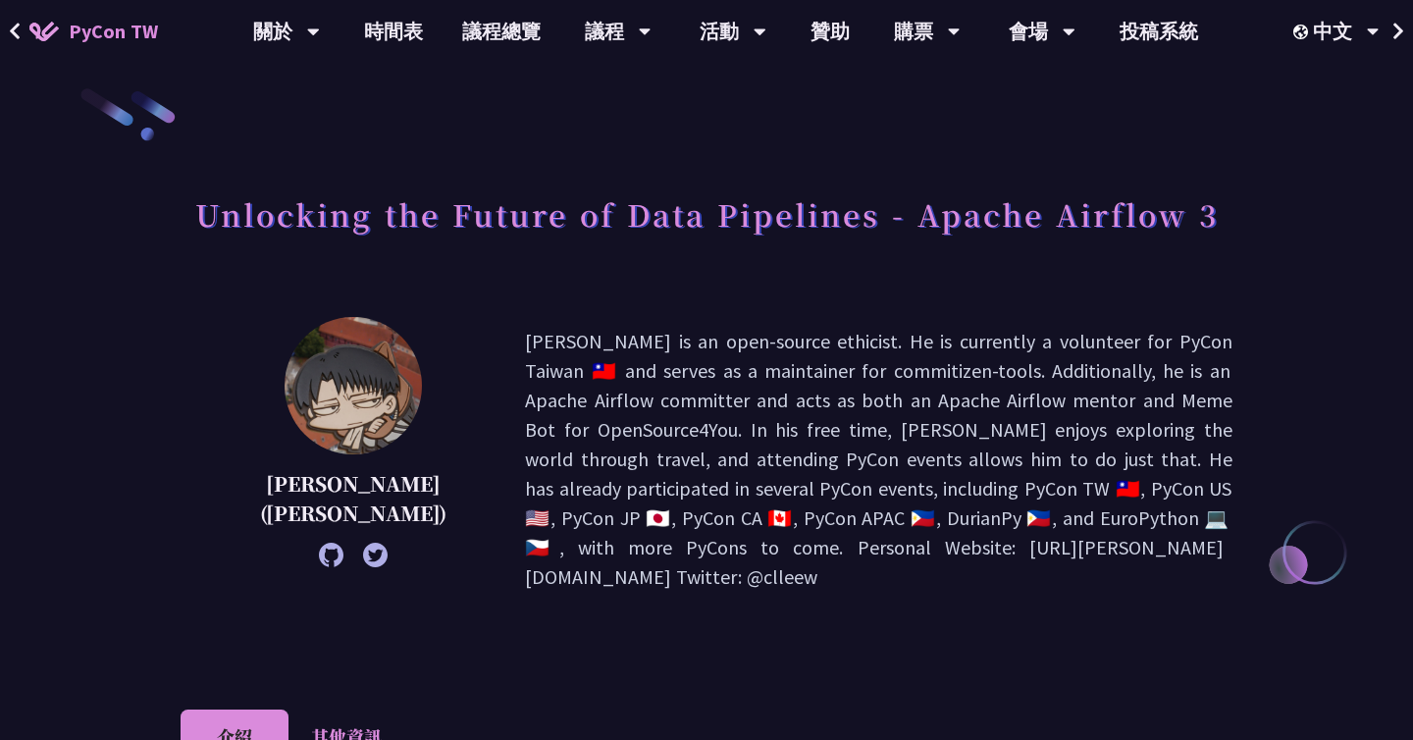
scroll to position [7, 0]
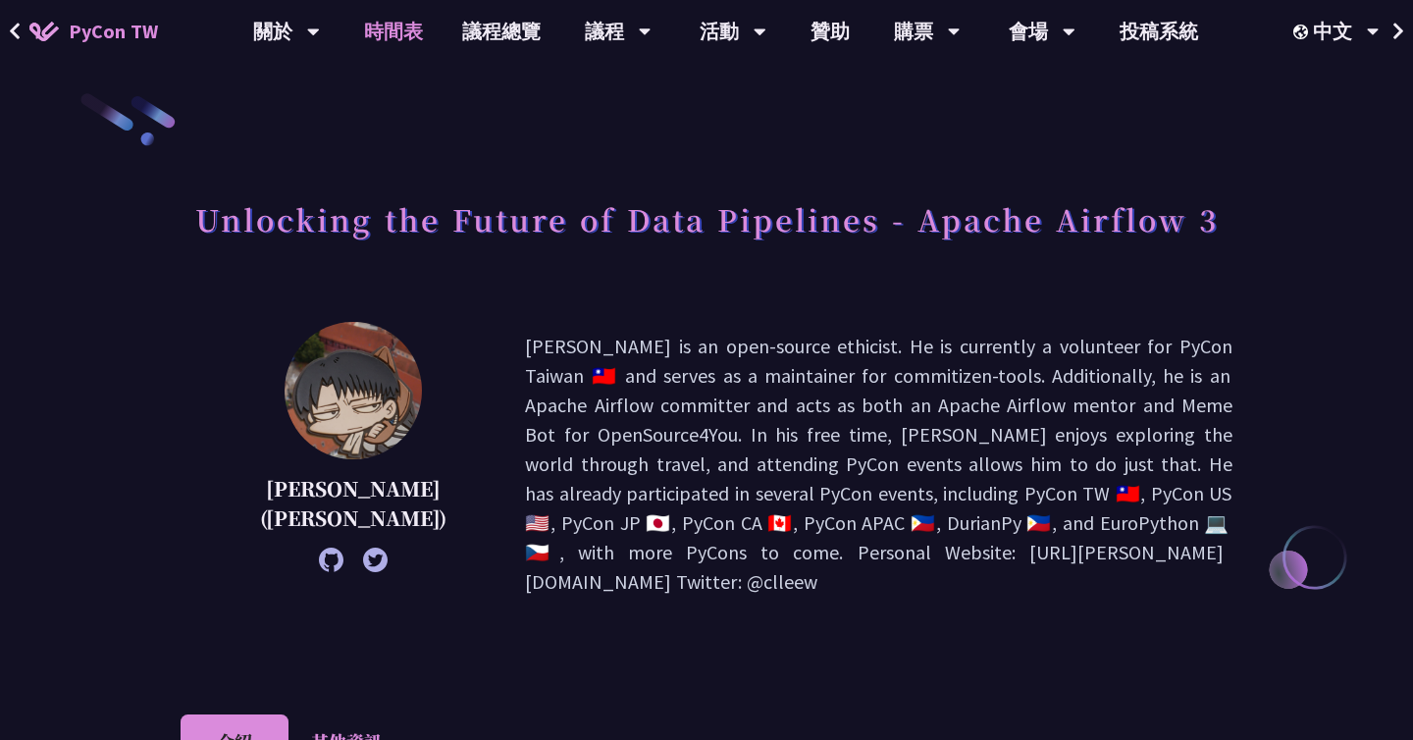
click at [417, 37] on link "時間表" at bounding box center [393, 31] width 98 height 63
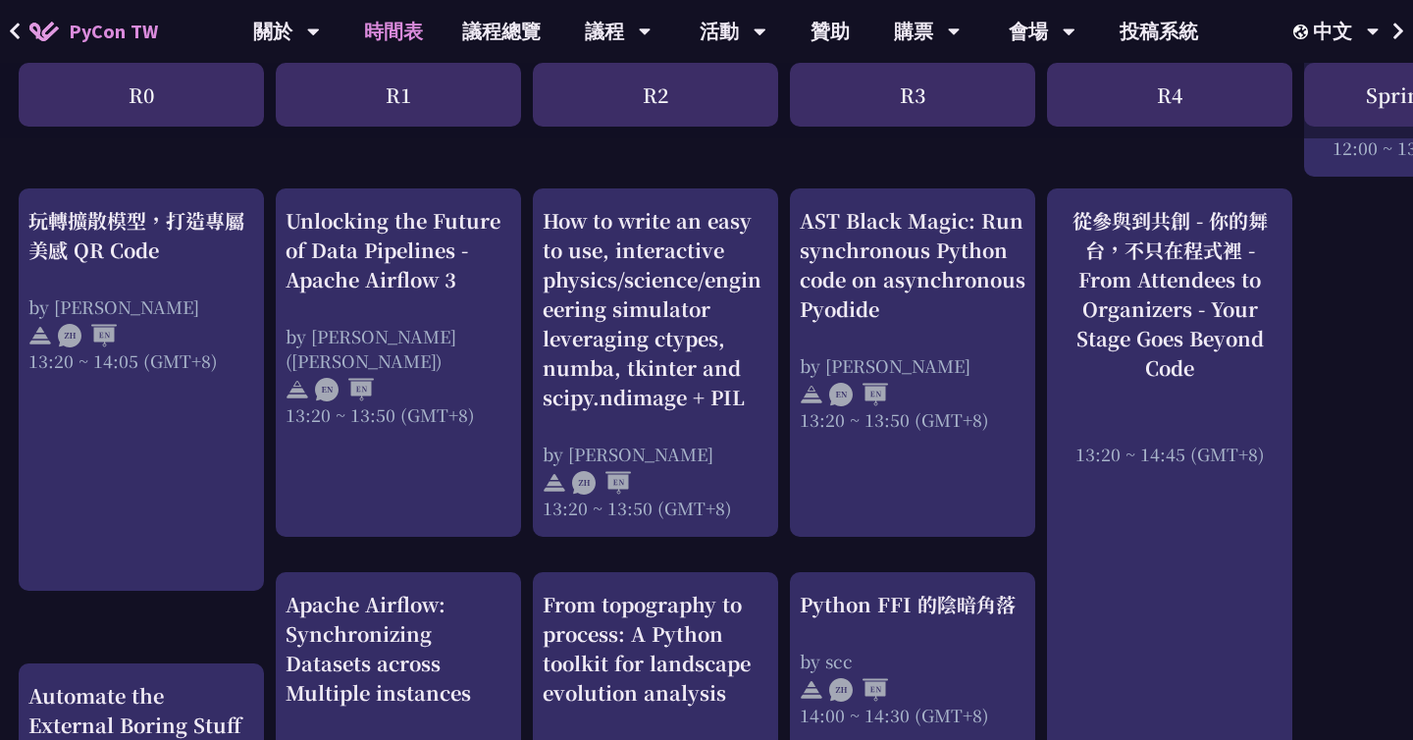
scroll to position [1563, 1]
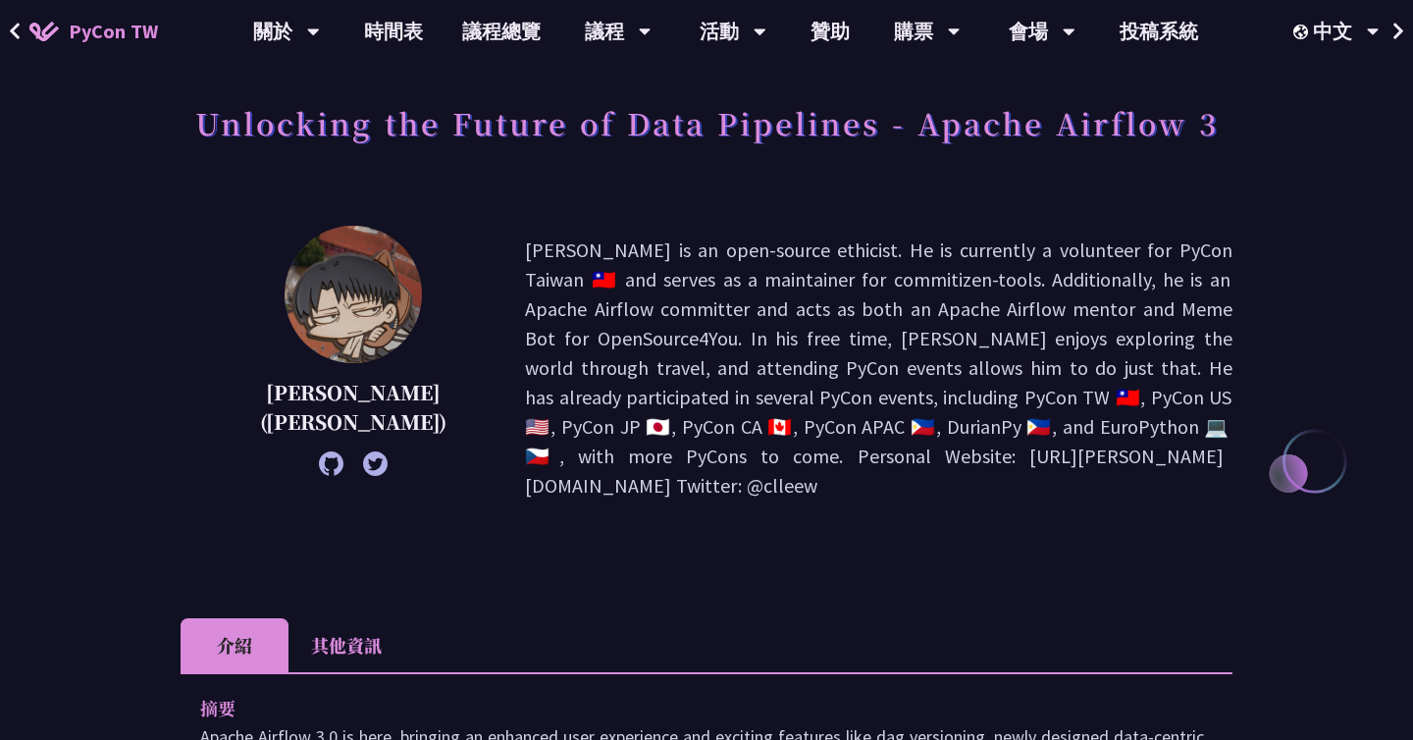
scroll to position [153, 0]
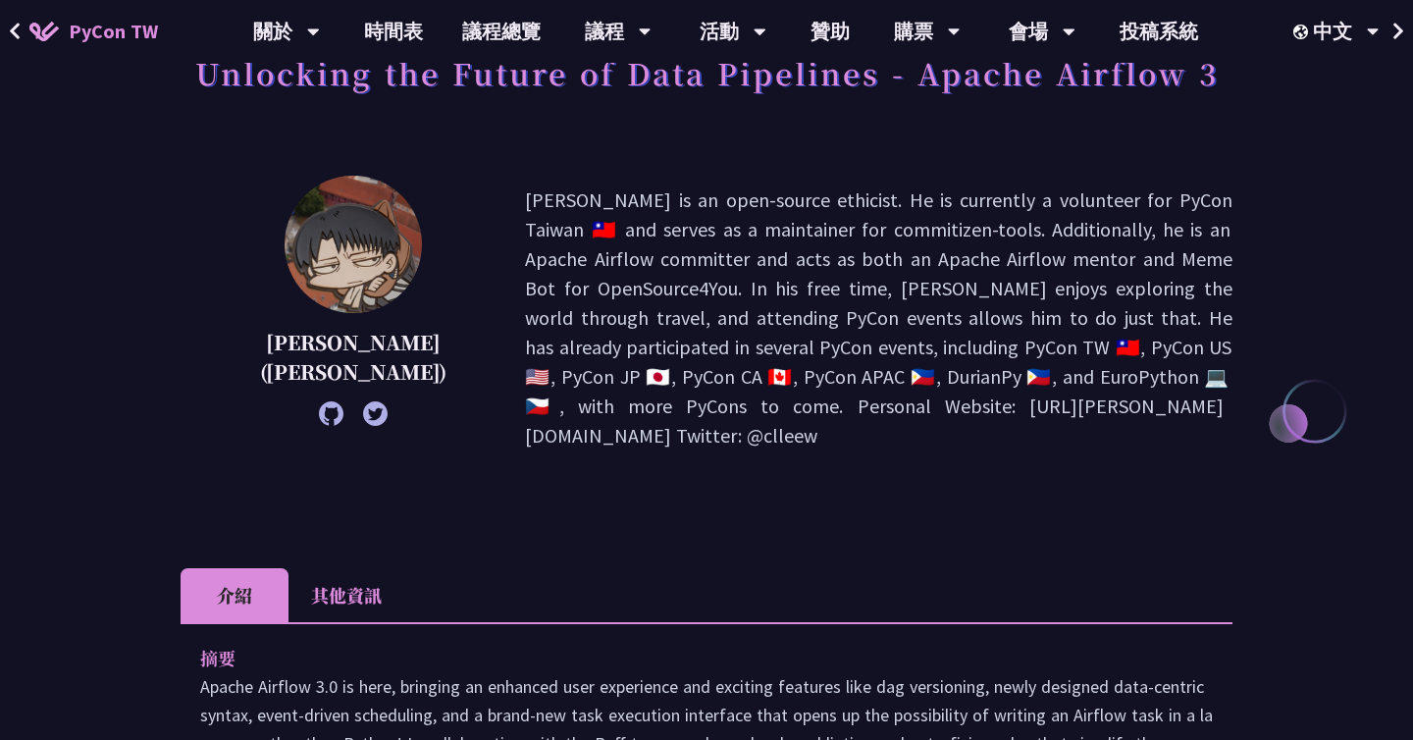
click at [597, 384] on p "[PERSON_NAME] is an open-source ethicist. He is currently a volunteer for PyCon…" at bounding box center [878, 317] width 707 height 265
drag, startPoint x: 569, startPoint y: 379, endPoint x: 717, endPoint y: 380, distance: 148.2
click at [717, 380] on p "Wei Lee is an open-source ethicist. He is currently a volunteer for PyCon Taiwa…" at bounding box center [878, 317] width 707 height 265
copy p "e Twitter: @cllee"
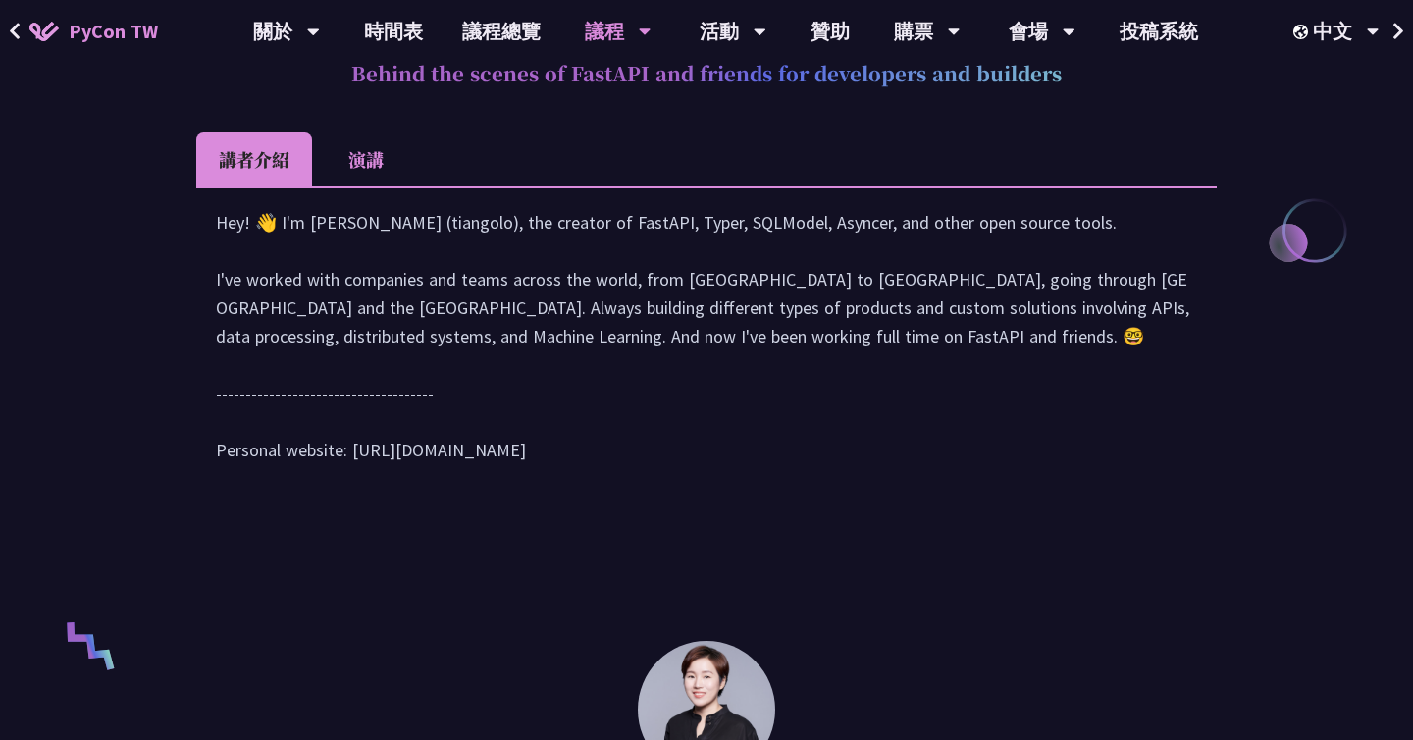
scroll to position [920, 0]
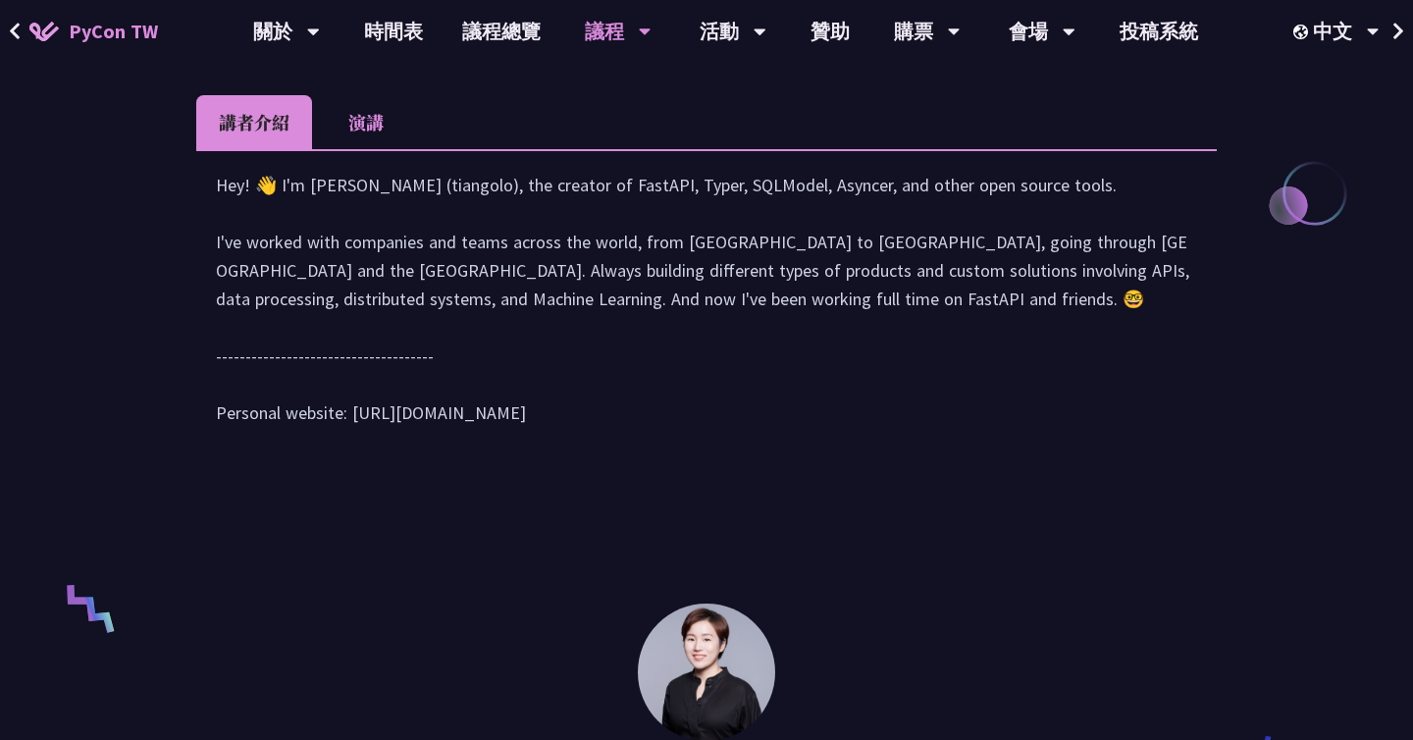
drag, startPoint x: 355, startPoint y: 438, endPoint x: 622, endPoint y: 442, distance: 266.9
click at [624, 439] on div "Hey! 👋 I'm [PERSON_NAME] (tiangolo), the creator of FastAPI, Typer, SQLModel, A…" at bounding box center [706, 309] width 981 height 276
copy div "tps://[DOMAIN_NAME][URL]"
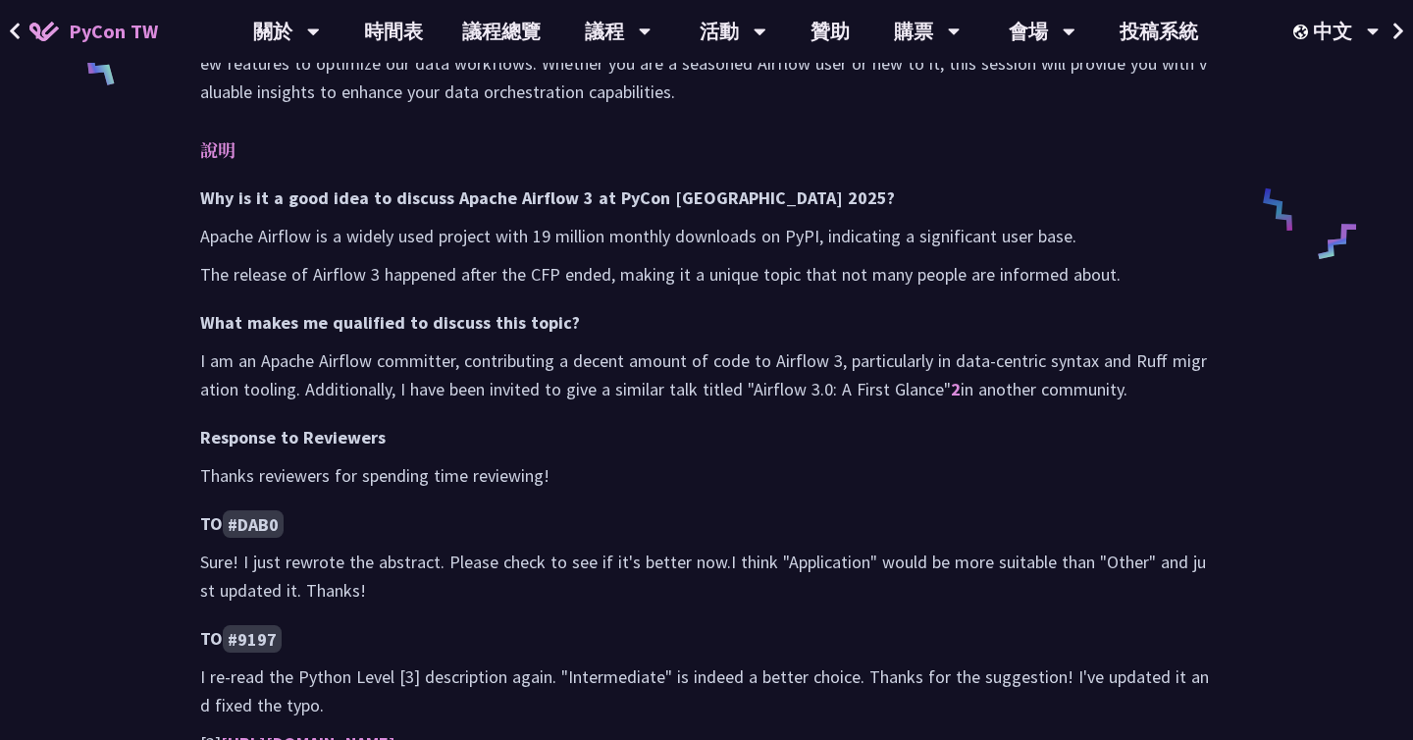
scroll to position [997, 0]
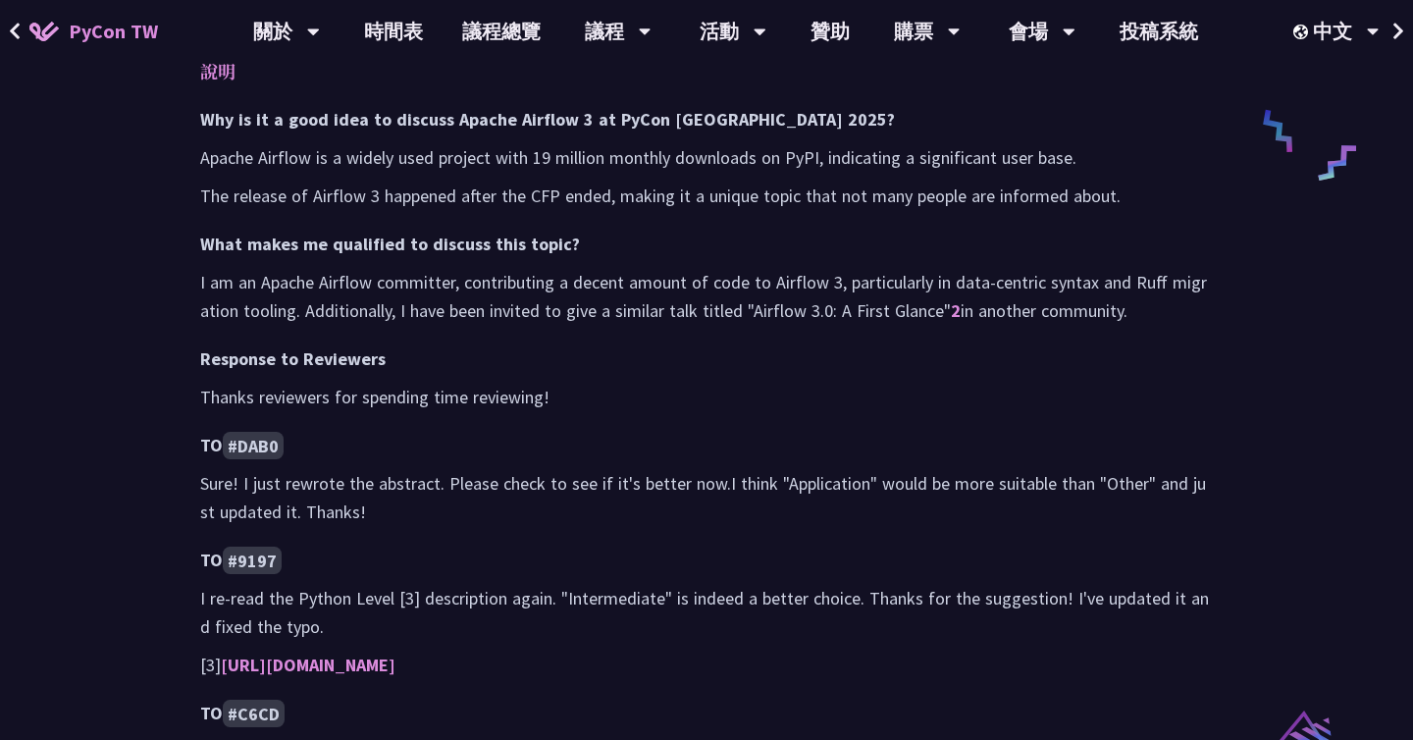
click at [267, 432] on code "#DAB0" at bounding box center [253, 445] width 61 height 27
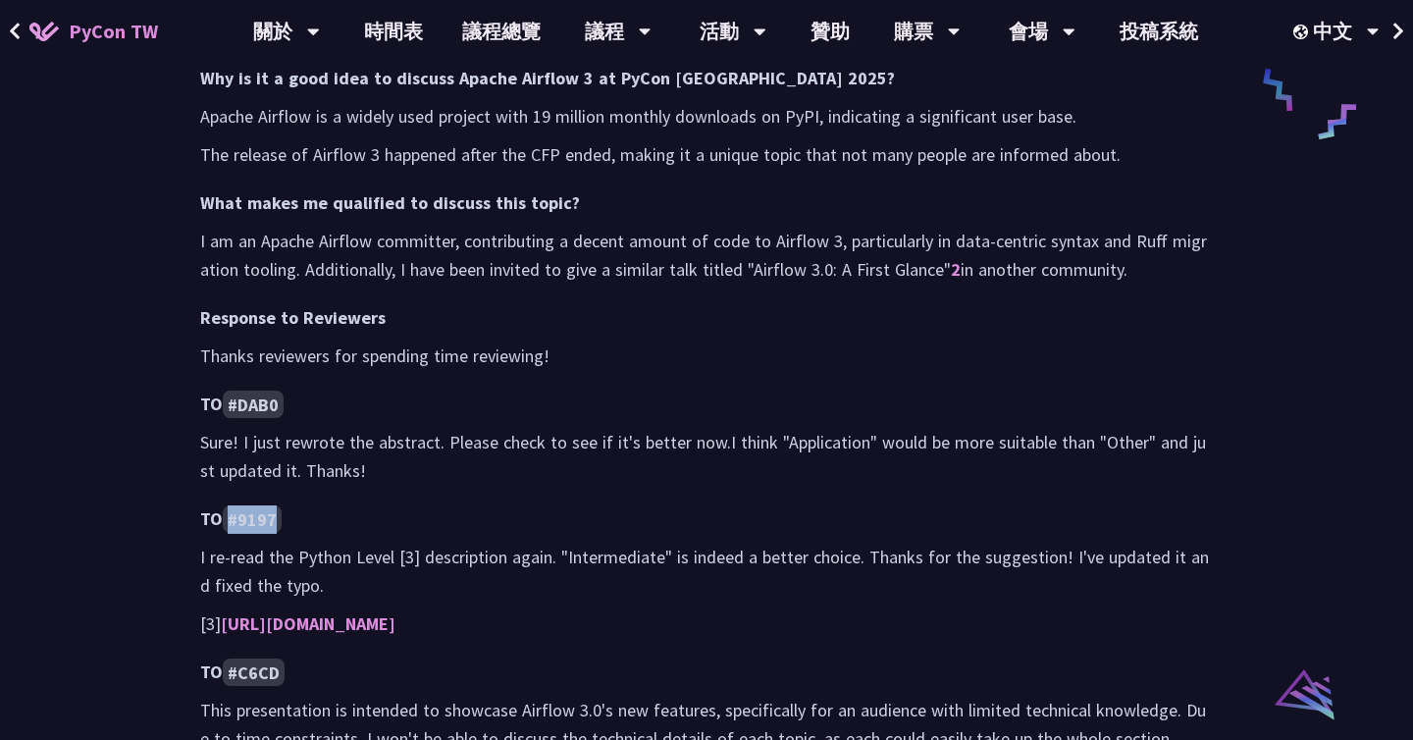
drag, startPoint x: 266, startPoint y: 479, endPoint x: 381, endPoint y: 479, distance: 114.8
click at [381, 504] on h4 "TO #9197" at bounding box center [706, 518] width 1013 height 28
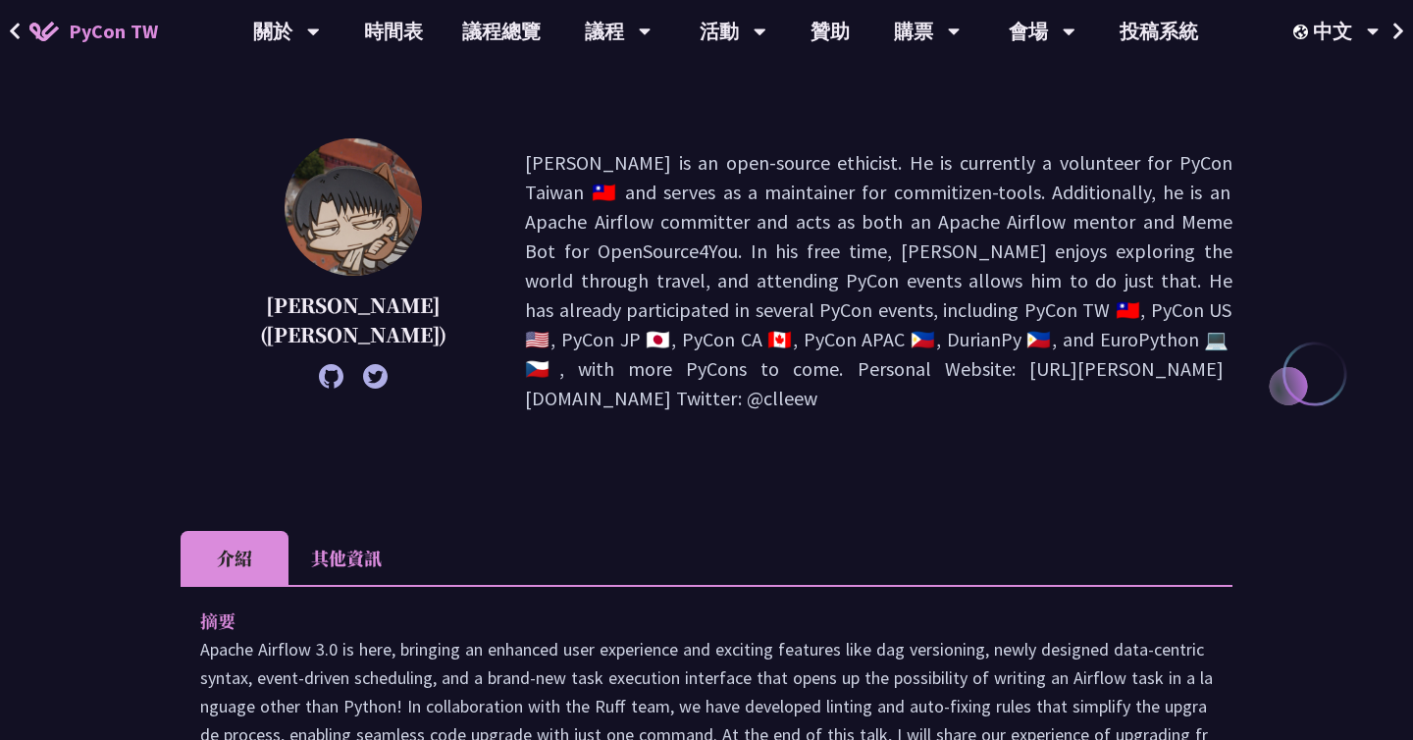
scroll to position [292, 0]
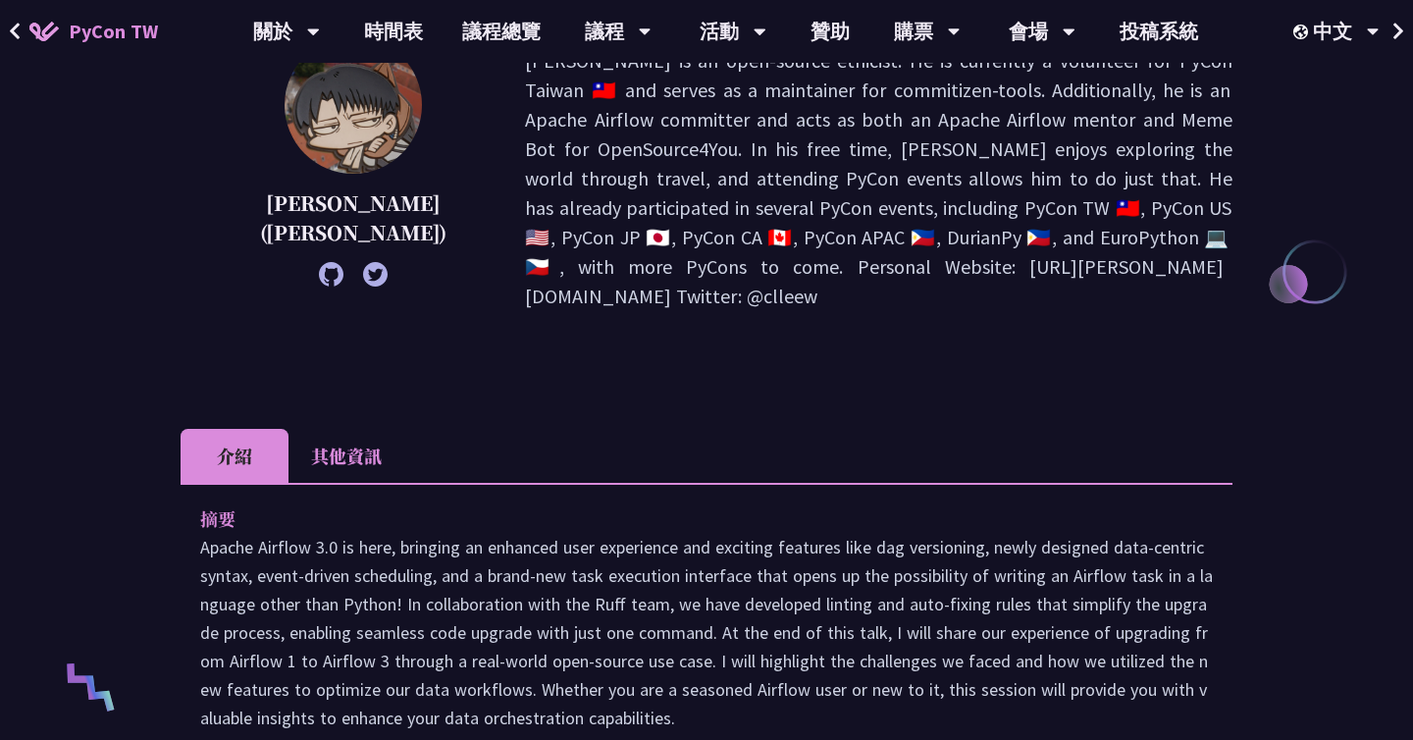
click at [353, 429] on li "其他資訊" at bounding box center [346, 456] width 116 height 54
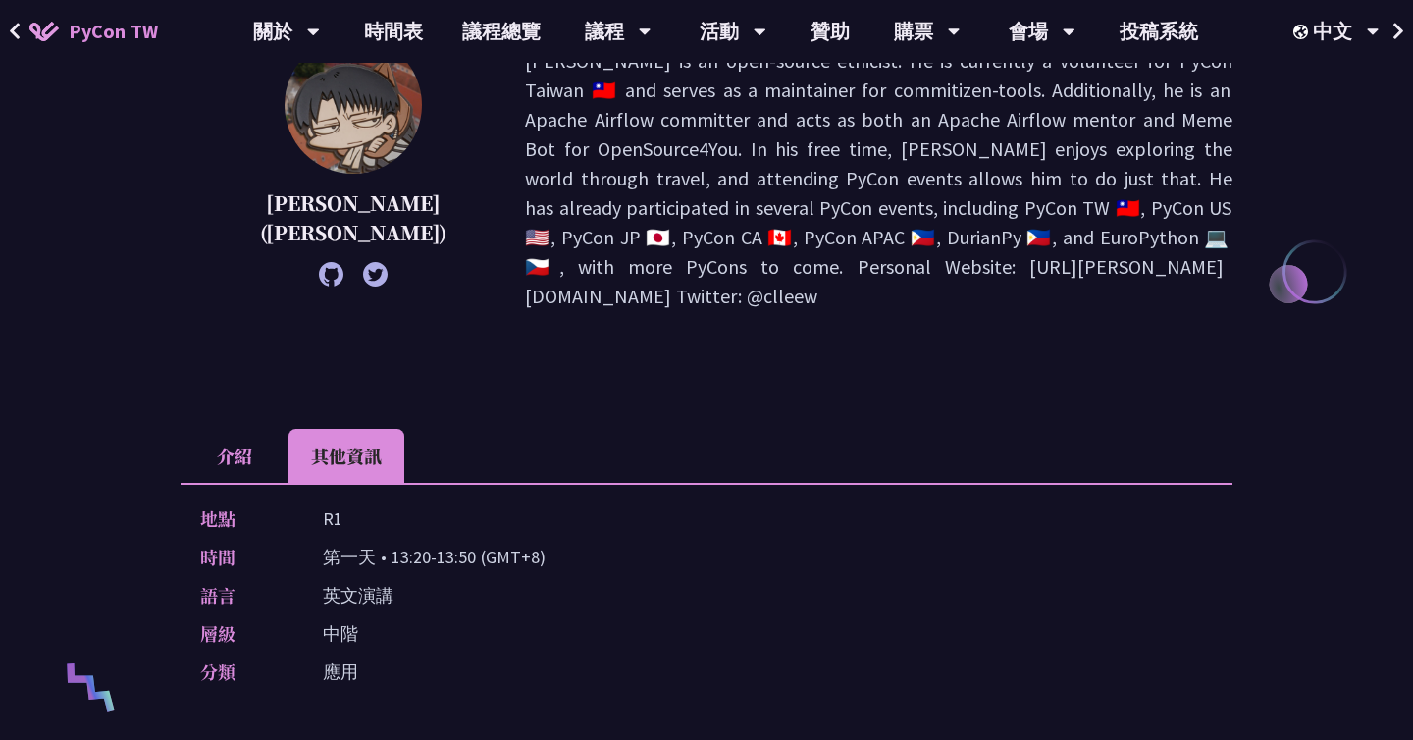
click at [247, 429] on li "介紹" at bounding box center [235, 456] width 108 height 54
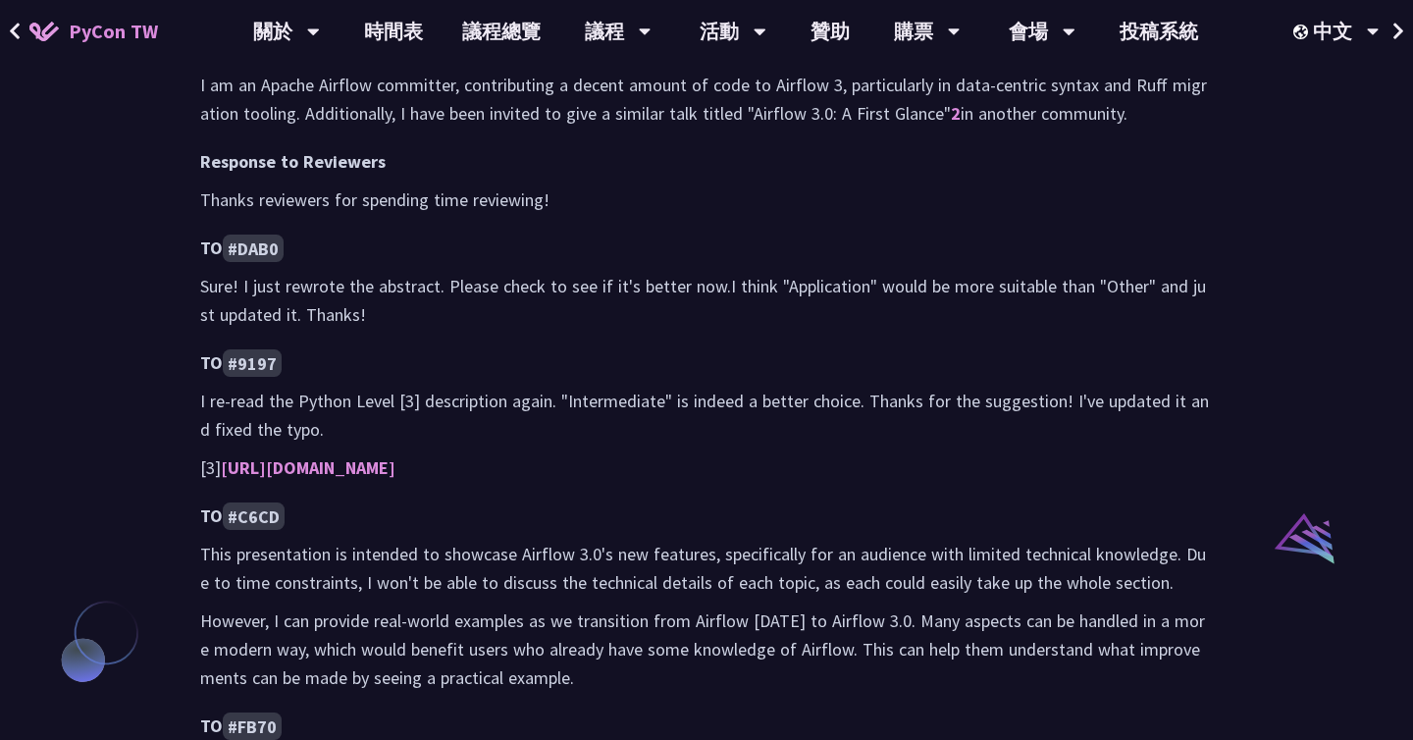
scroll to position [1195, 0]
click at [373, 455] on link "https://tw.pycon.org/2025/en-us/speaking/talk" at bounding box center [308, 466] width 175 height 23
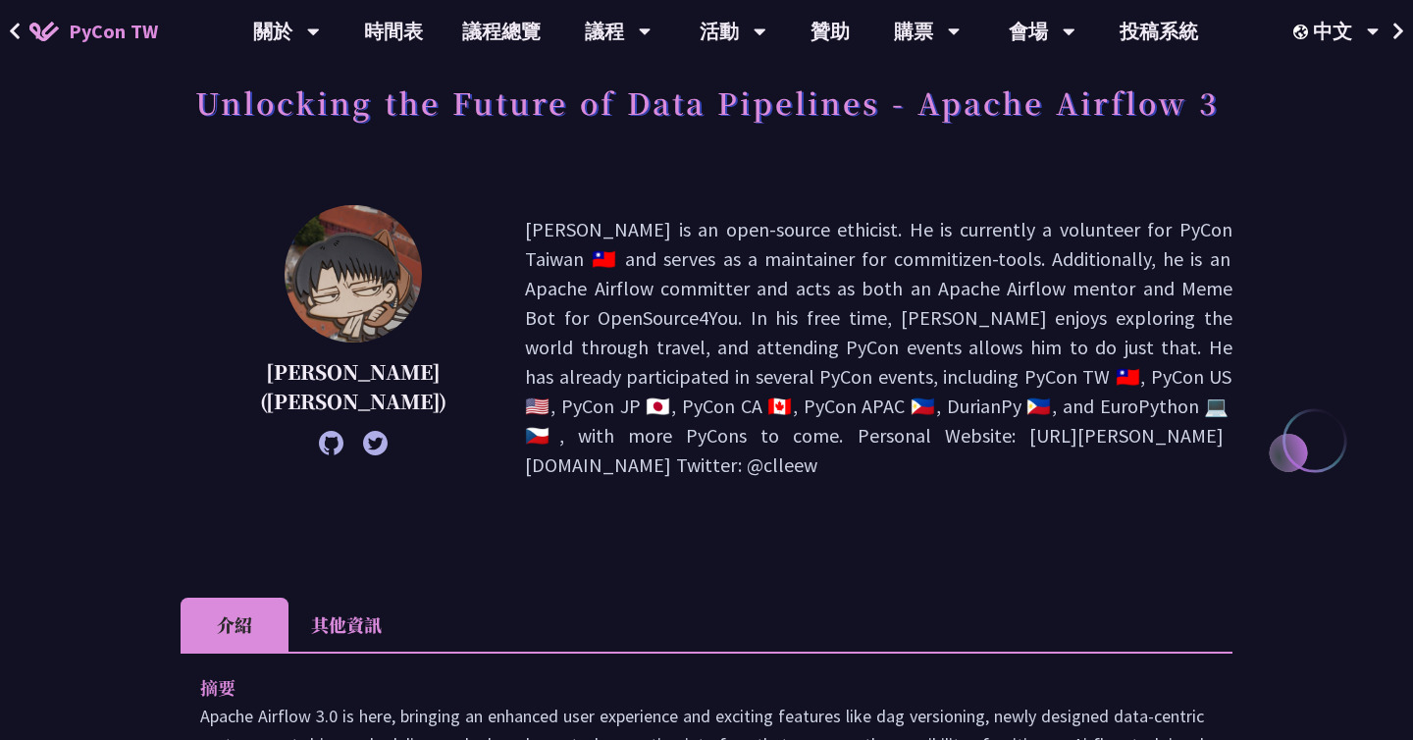
scroll to position [102, 0]
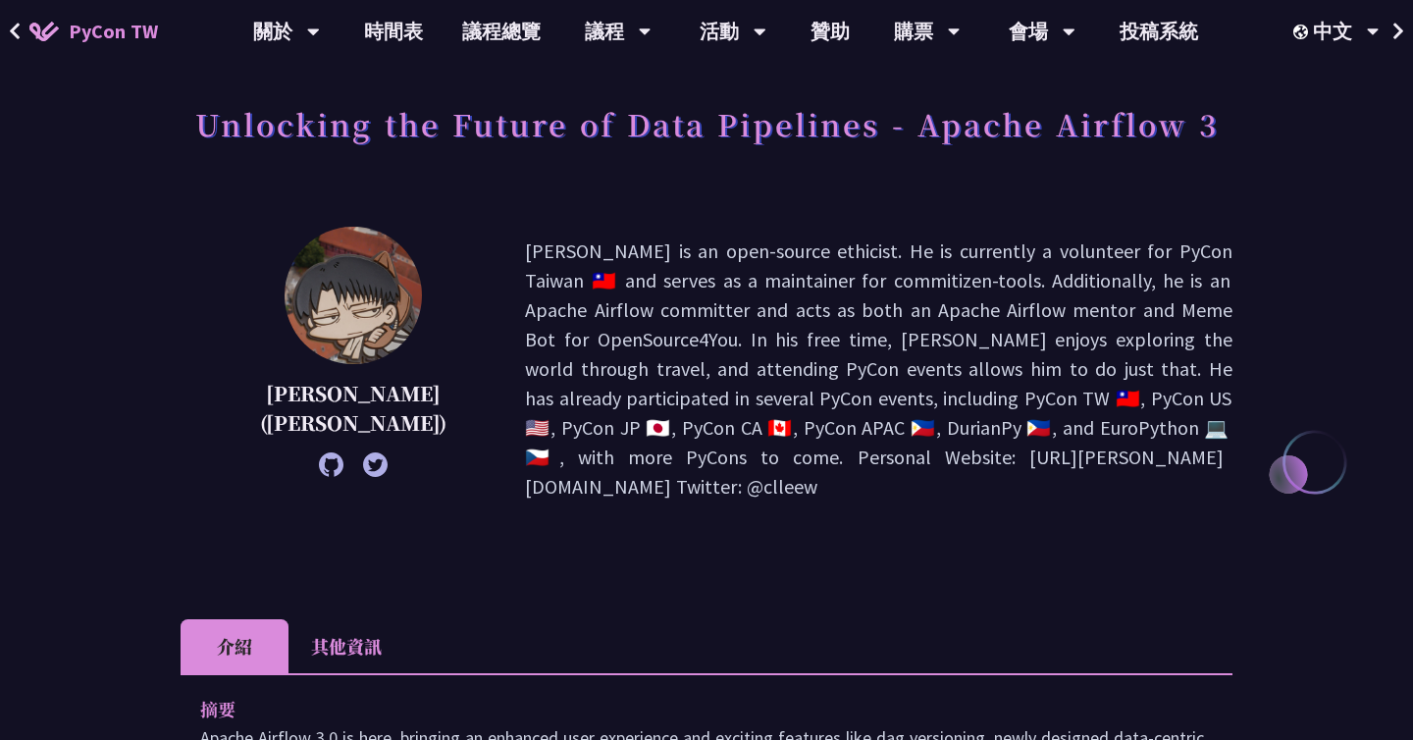
click at [316, 336] on img at bounding box center [353, 295] width 137 height 137
drag, startPoint x: 568, startPoint y: 431, endPoint x: 721, endPoint y: 431, distance: 153.1
click at [721, 431] on p "Wei Lee is an open-source ethicist. He is currently a volunteer for PyCon Taiwa…" at bounding box center [878, 368] width 707 height 265
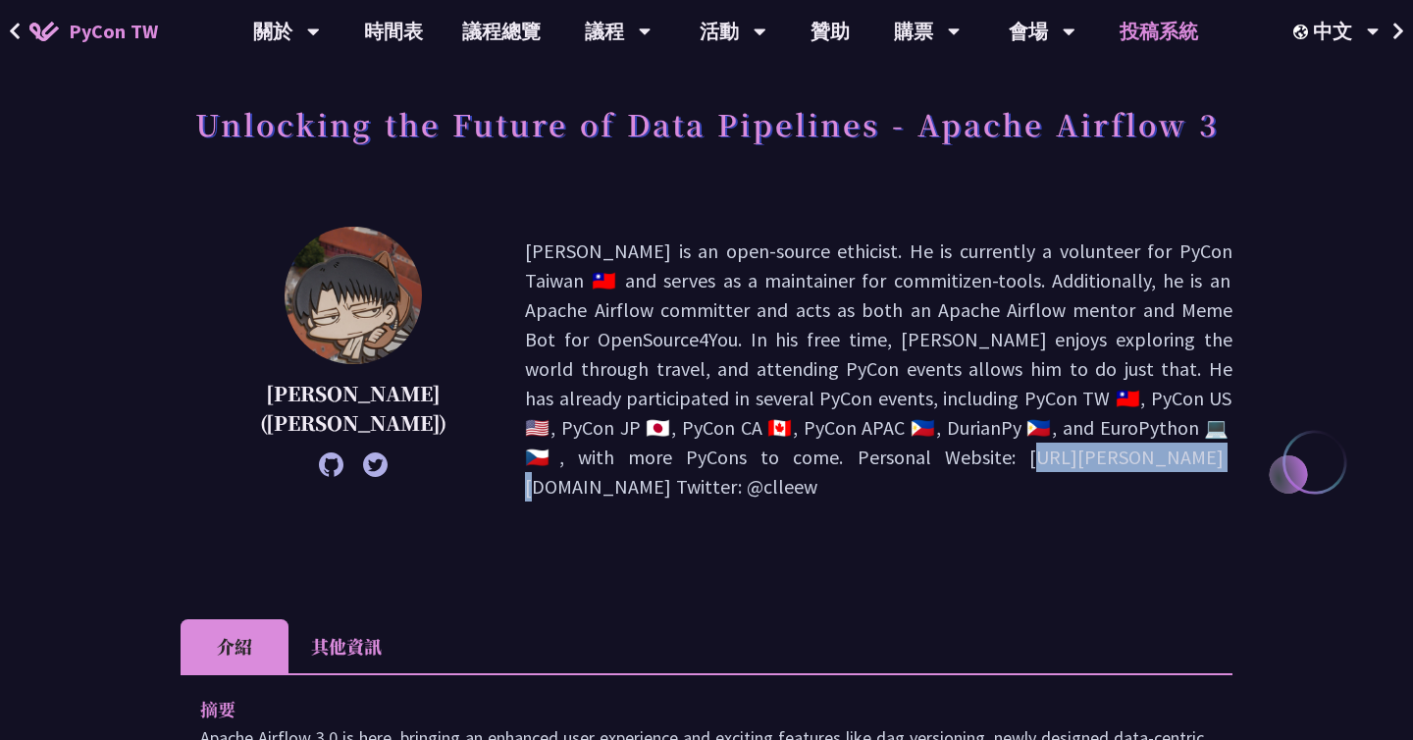
copy p "e Twitter: @cllee"
